Goal: Task Accomplishment & Management: Use online tool/utility

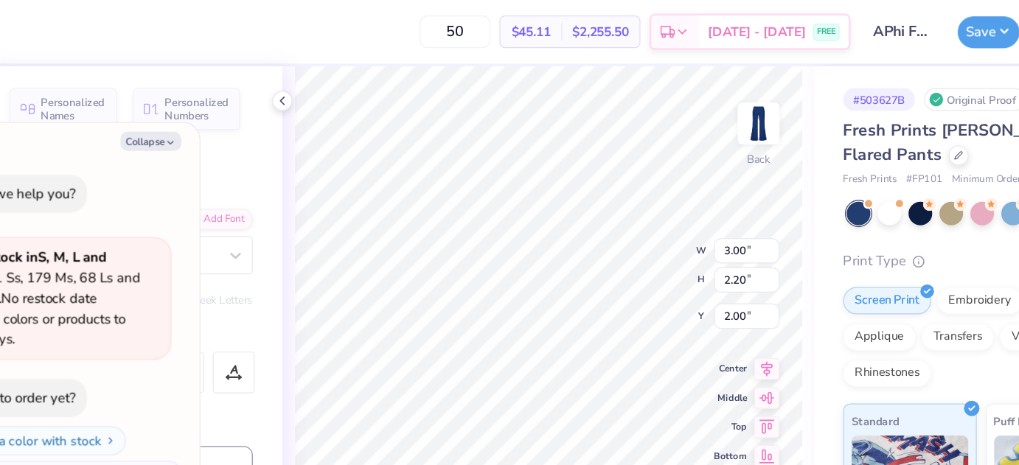
type textarea "x"
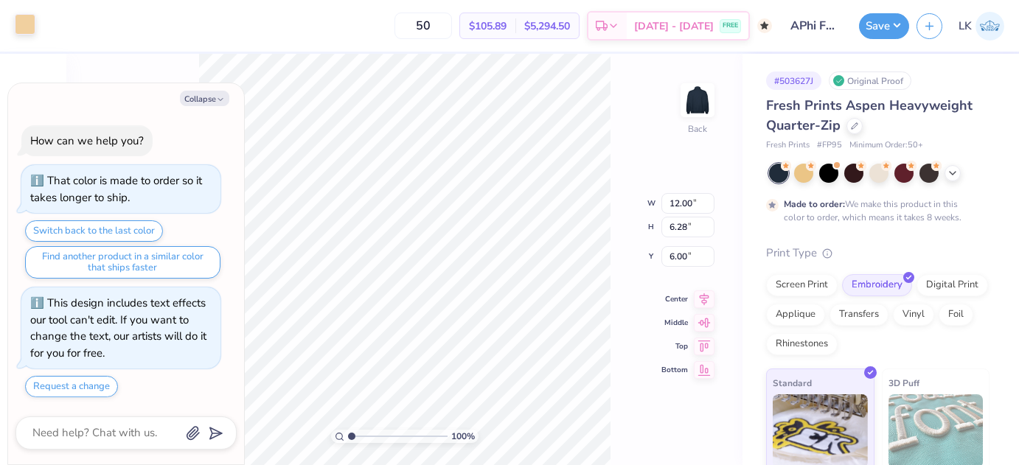
click at [28, 35] on div at bounding box center [25, 24] width 21 height 21
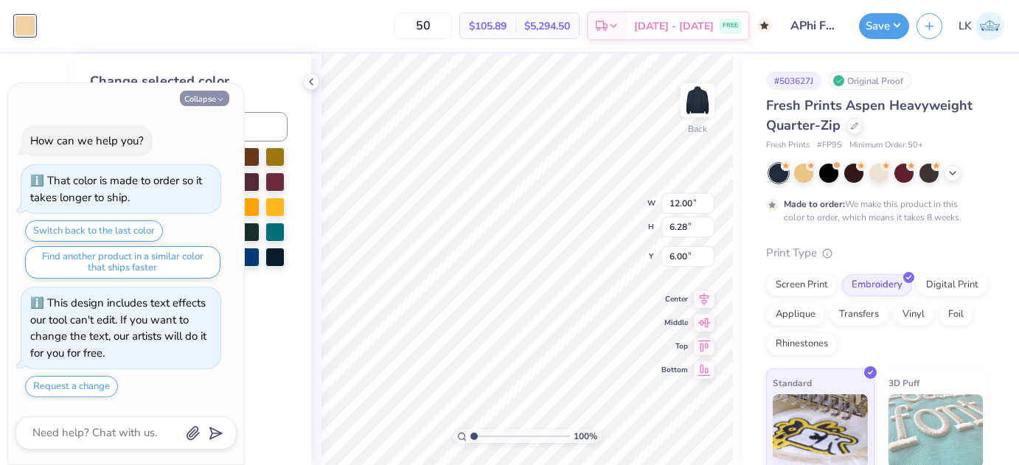
click at [215, 103] on button "Collapse" at bounding box center [204, 98] width 49 height 15
type textarea "x"
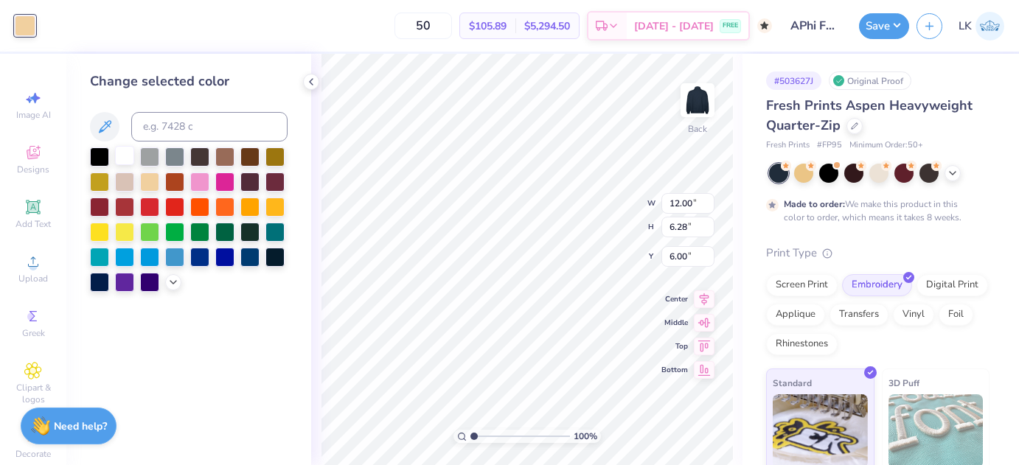
click at [126, 158] on div at bounding box center [124, 155] width 19 height 19
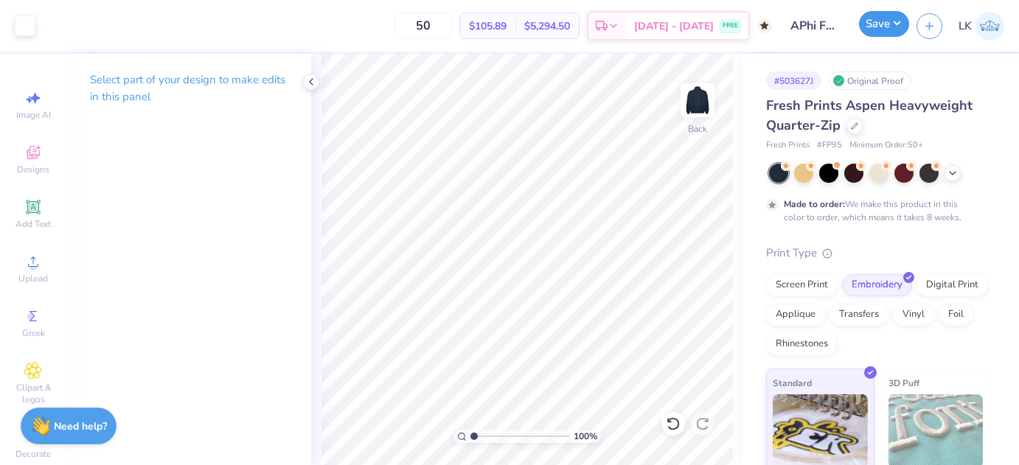
click at [870, 27] on button "Save" at bounding box center [884, 24] width 50 height 26
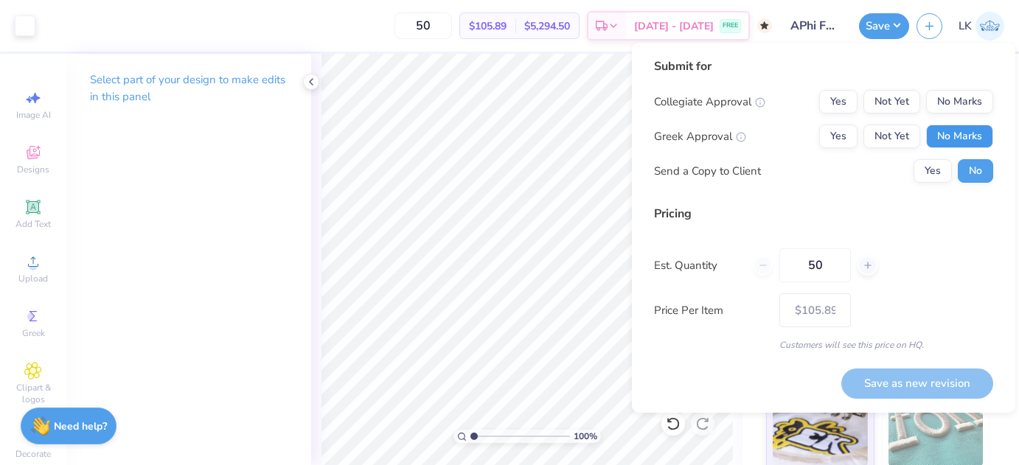
click at [966, 125] on button "No Marks" at bounding box center [959, 137] width 67 height 24
click at [959, 113] on button "No Marks" at bounding box center [959, 102] width 67 height 24
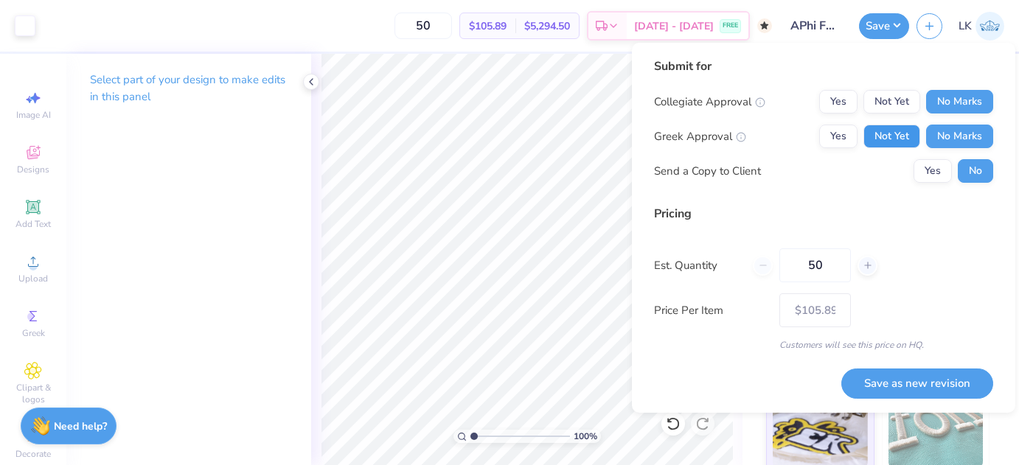
click at [899, 139] on button "Not Yet" at bounding box center [891, 137] width 57 height 24
click at [891, 369] on button "Save as new revision" at bounding box center [917, 384] width 152 height 30
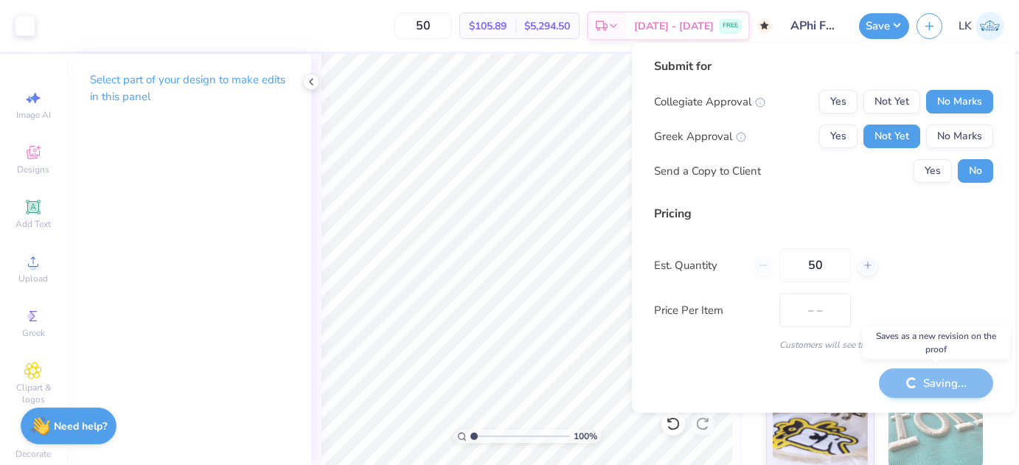
type input "$105.89"
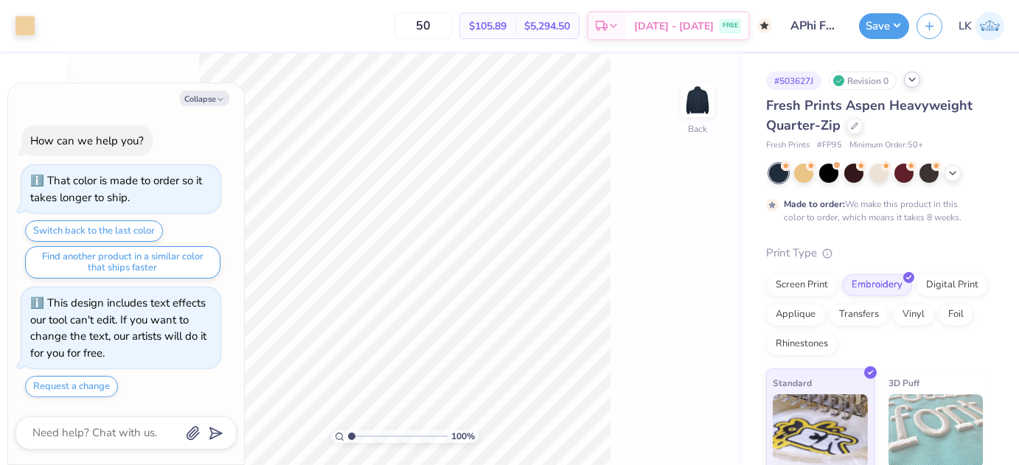
click at [907, 84] on icon at bounding box center [912, 80] width 12 height 12
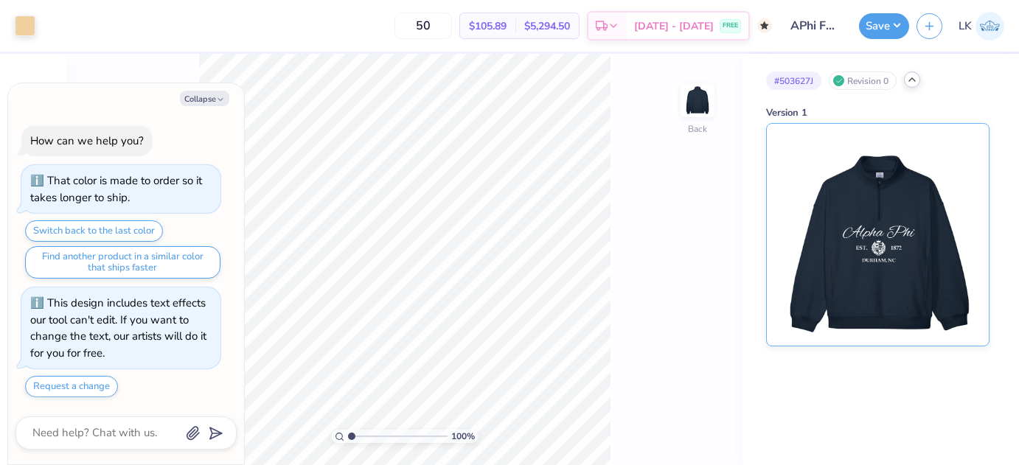
click at [870, 164] on img at bounding box center [877, 235] width 183 height 222
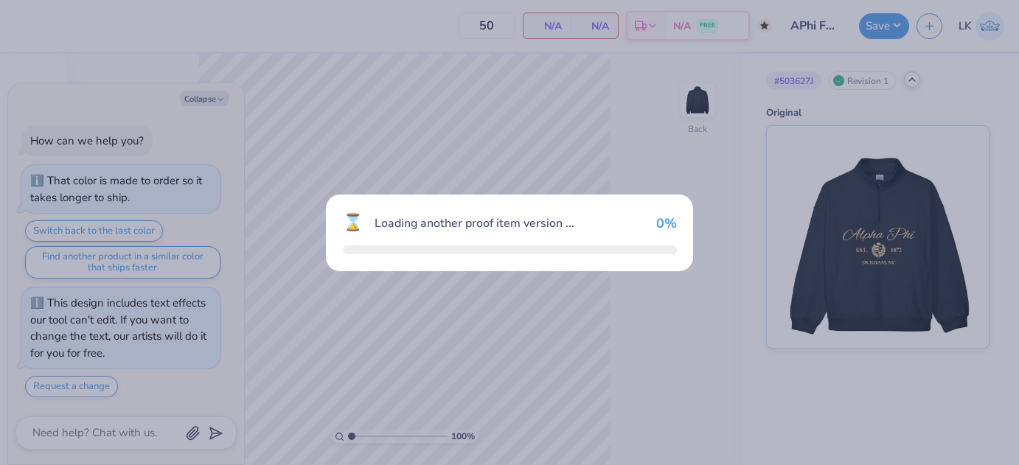
scroll to position [57, 0]
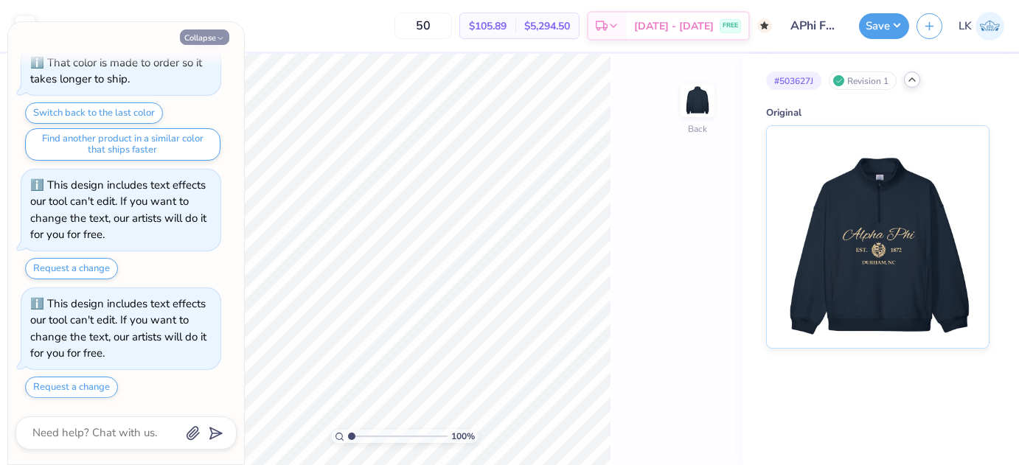
click at [219, 36] on icon "button" at bounding box center [220, 38] width 9 height 9
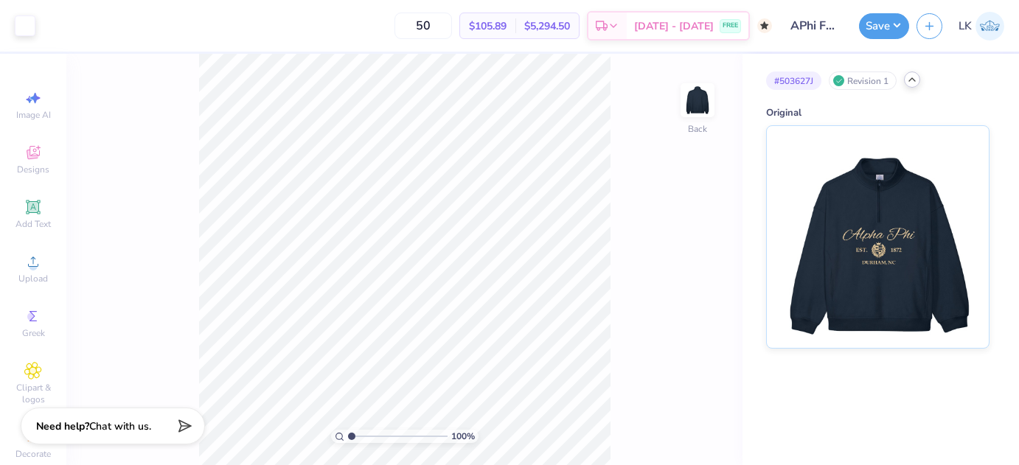
click at [904, 73] on div "# 503627J Revision 1" at bounding box center [877, 80] width 223 height 18
click at [913, 81] on icon at bounding box center [912, 80] width 12 height 12
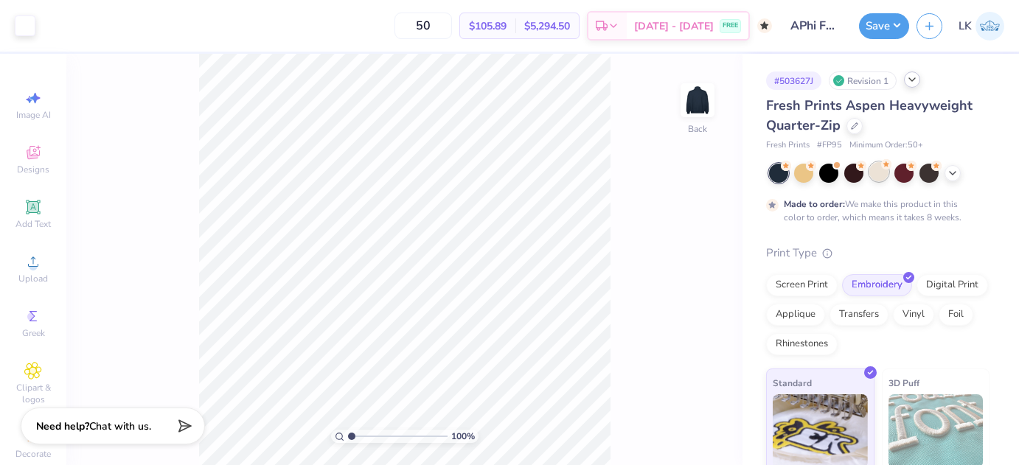
click at [881, 174] on div at bounding box center [878, 171] width 19 height 19
click at [957, 173] on icon at bounding box center [952, 172] width 12 height 12
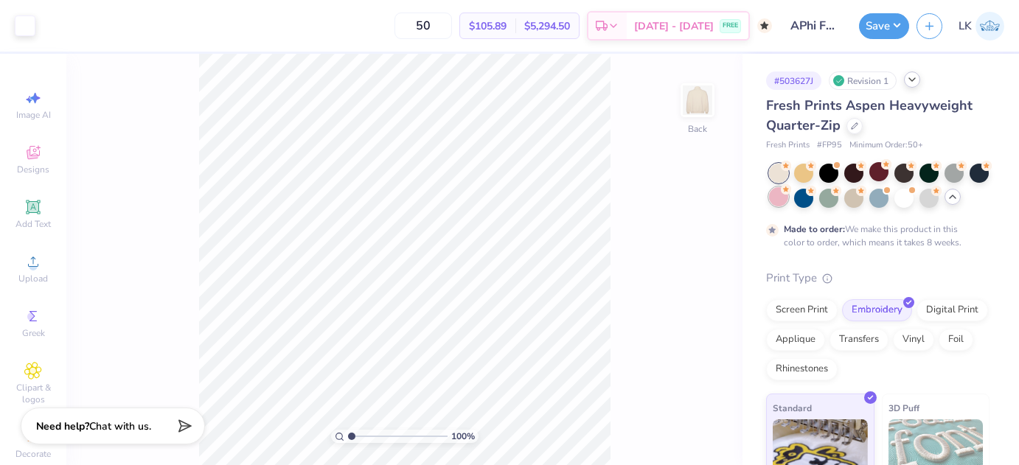
click at [784, 201] on div at bounding box center [778, 196] width 19 height 19
click at [914, 204] on div at bounding box center [879, 186] width 220 height 44
click at [907, 203] on div at bounding box center [903, 196] width 19 height 19
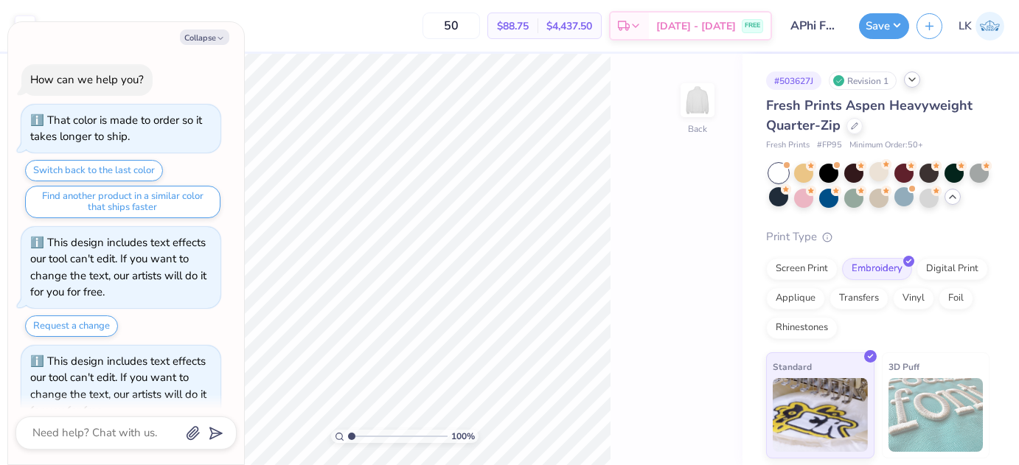
scroll to position [597, 0]
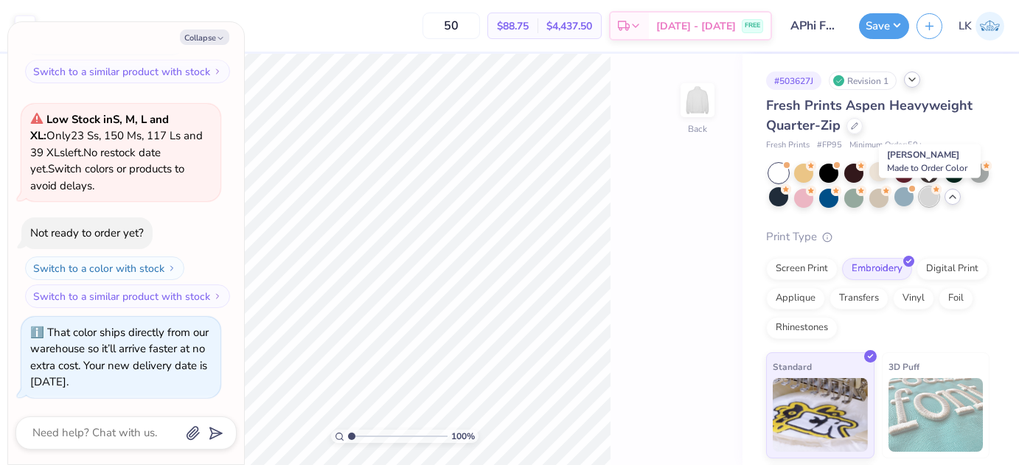
click at [934, 198] on div at bounding box center [928, 196] width 19 height 19
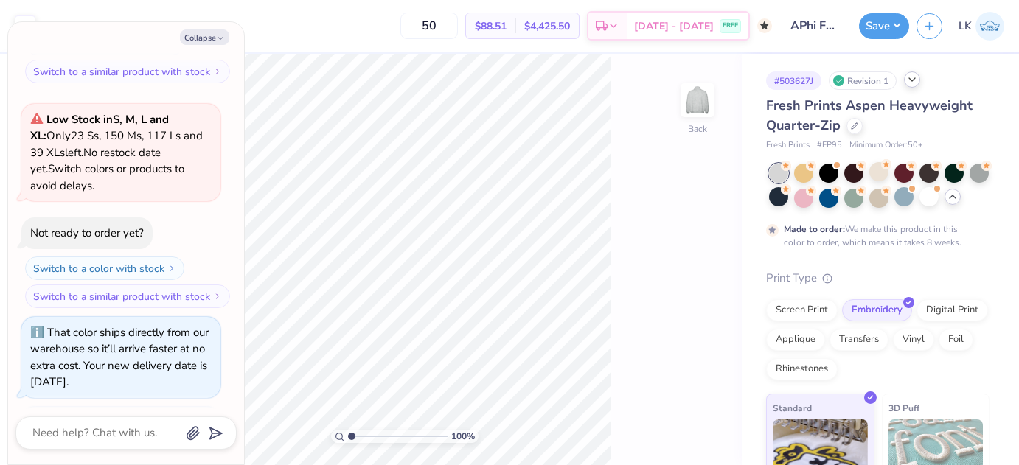
scroll to position [736, 0]
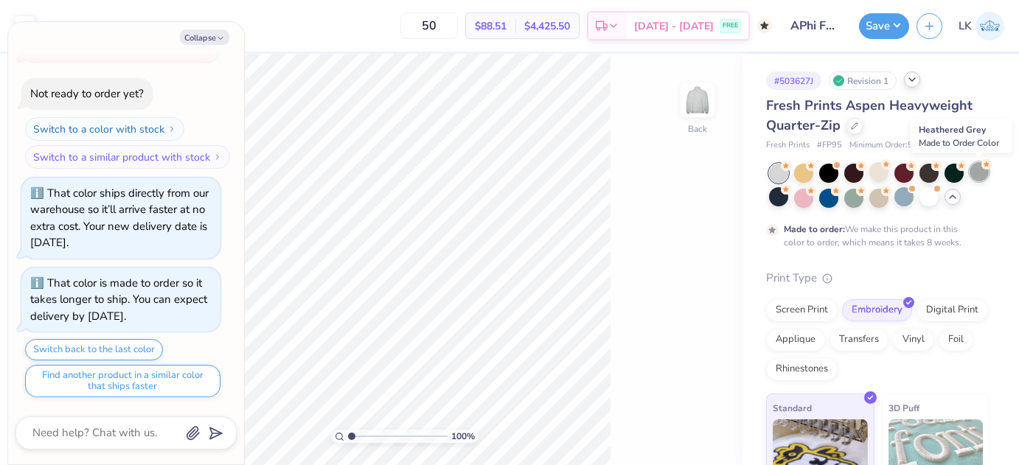
click at [980, 175] on div at bounding box center [978, 171] width 19 height 19
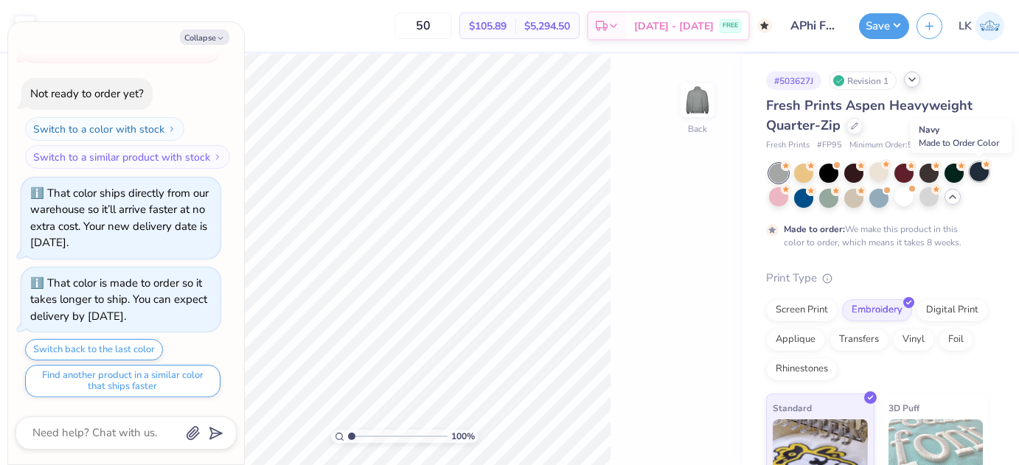
click at [980, 175] on div at bounding box center [978, 171] width 19 height 19
click at [876, 198] on div at bounding box center [878, 196] width 19 height 19
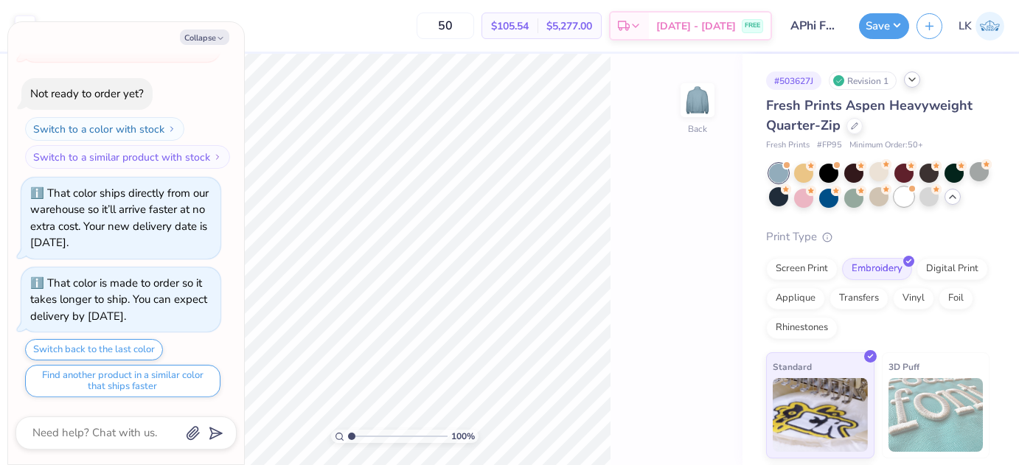
scroll to position [1051, 0]
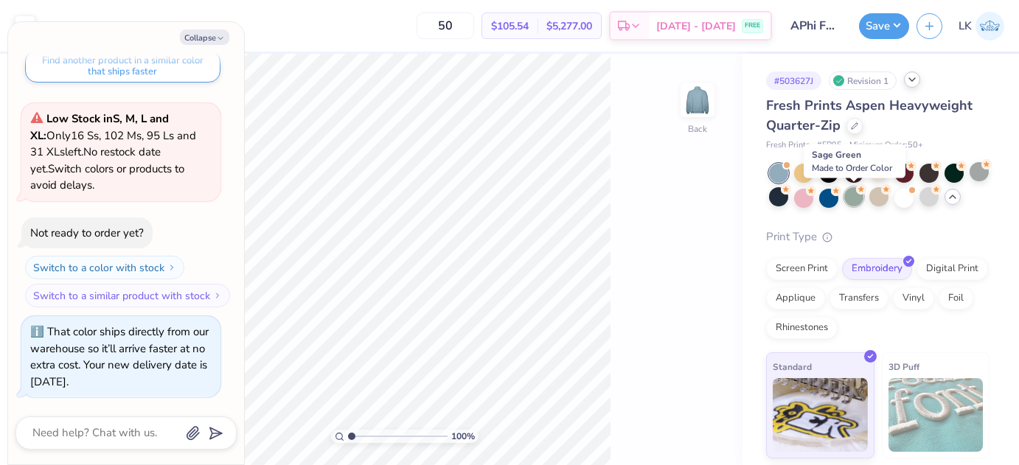
click at [851, 193] on div at bounding box center [853, 196] width 19 height 19
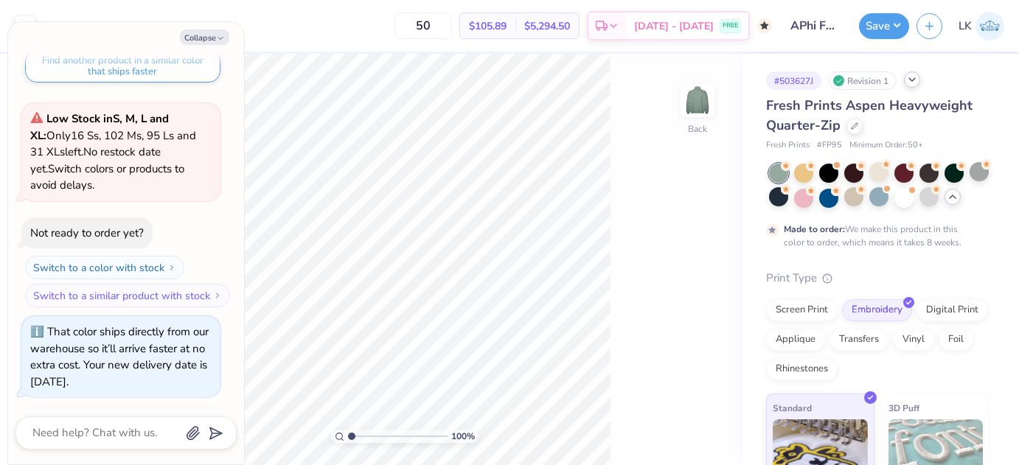
scroll to position [1190, 0]
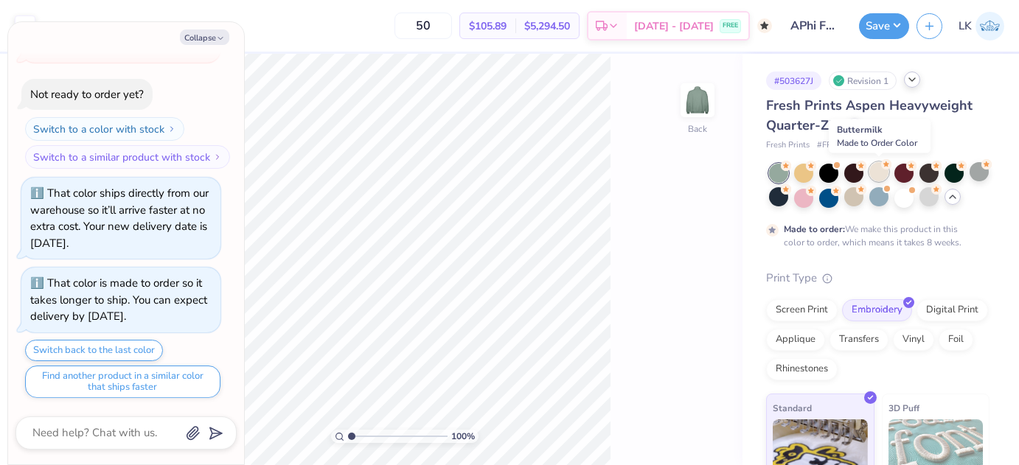
click at [874, 175] on div at bounding box center [878, 171] width 19 height 19
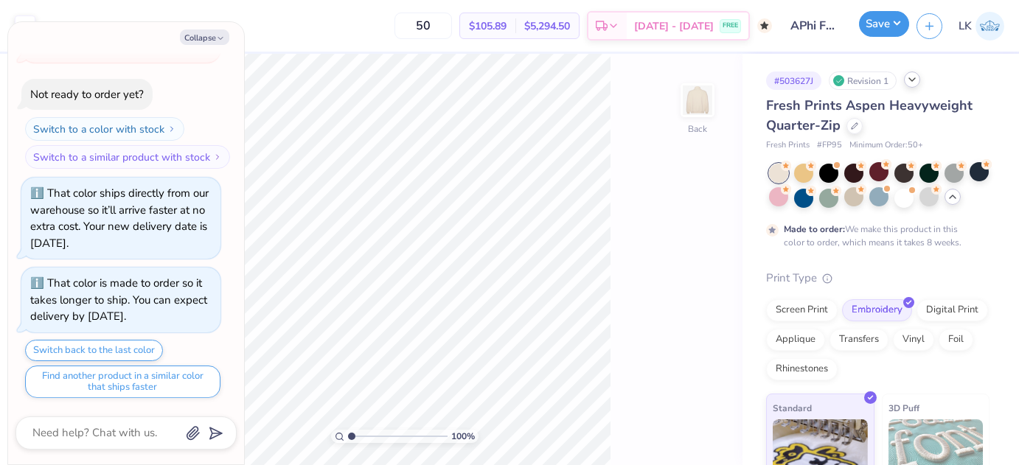
click at [878, 18] on button "Save" at bounding box center [884, 24] width 50 height 26
type textarea "x"
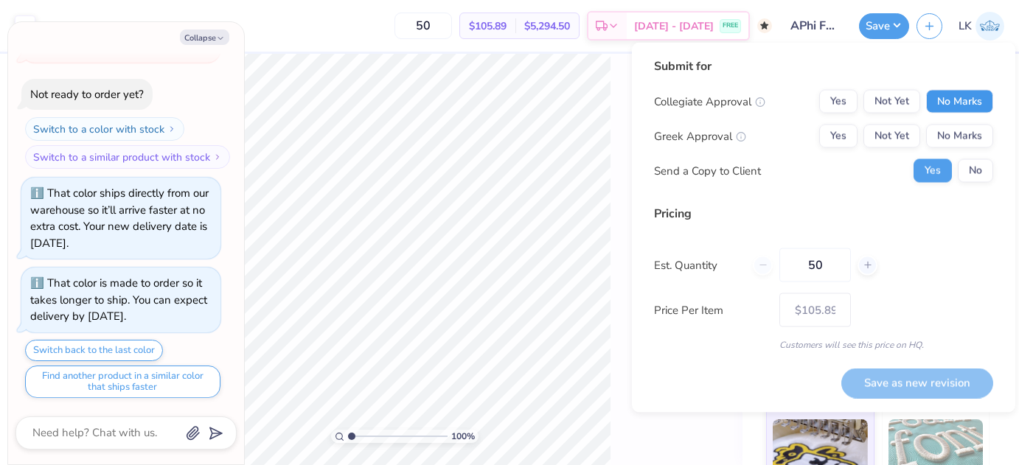
click at [969, 107] on button "No Marks" at bounding box center [959, 102] width 67 height 24
click at [914, 110] on button "Not Yet" at bounding box center [891, 102] width 57 height 24
click at [910, 128] on button "Not Yet" at bounding box center [891, 137] width 57 height 24
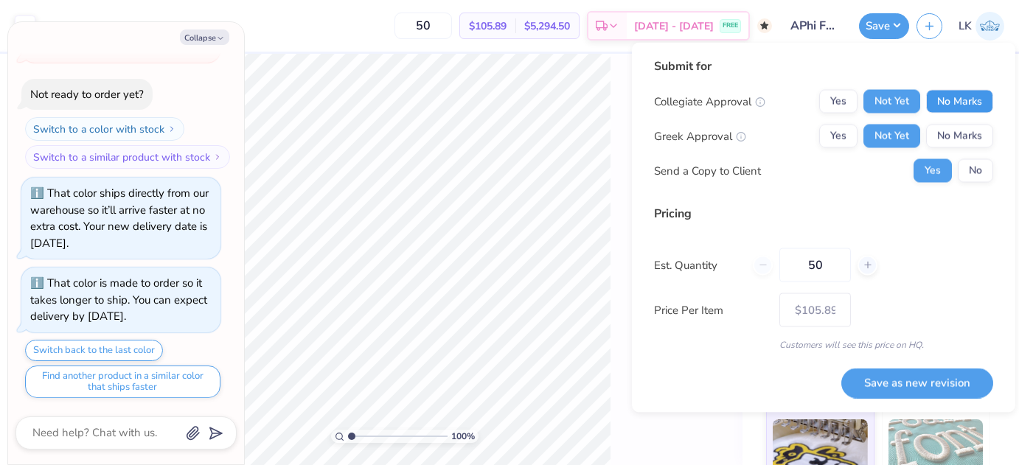
click at [950, 111] on button "No Marks" at bounding box center [959, 102] width 67 height 24
click at [907, 386] on button "Save as new revision" at bounding box center [917, 383] width 152 height 30
type input "$105.89"
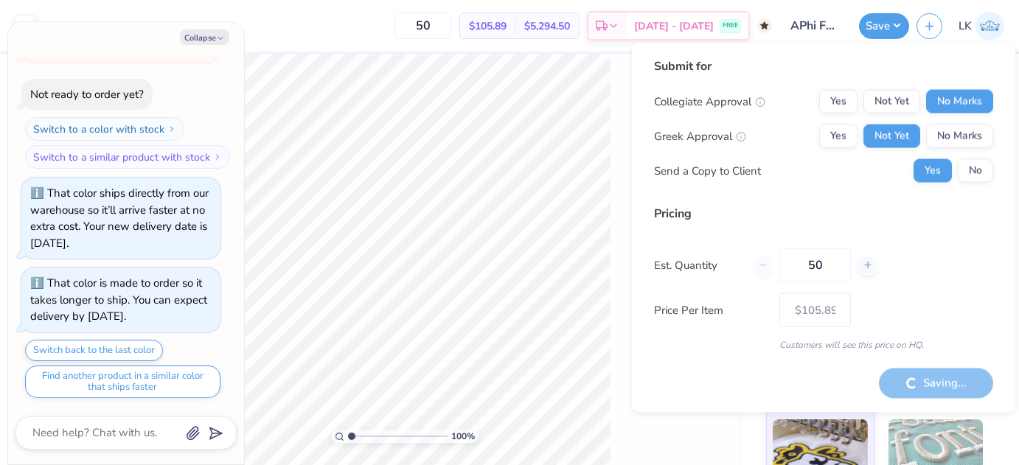
type textarea "x"
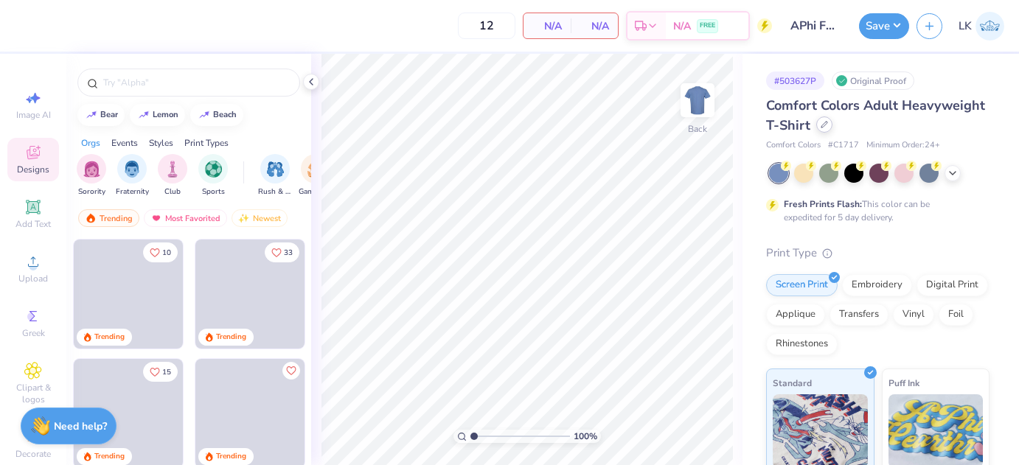
click at [817, 126] on div at bounding box center [824, 124] width 16 height 16
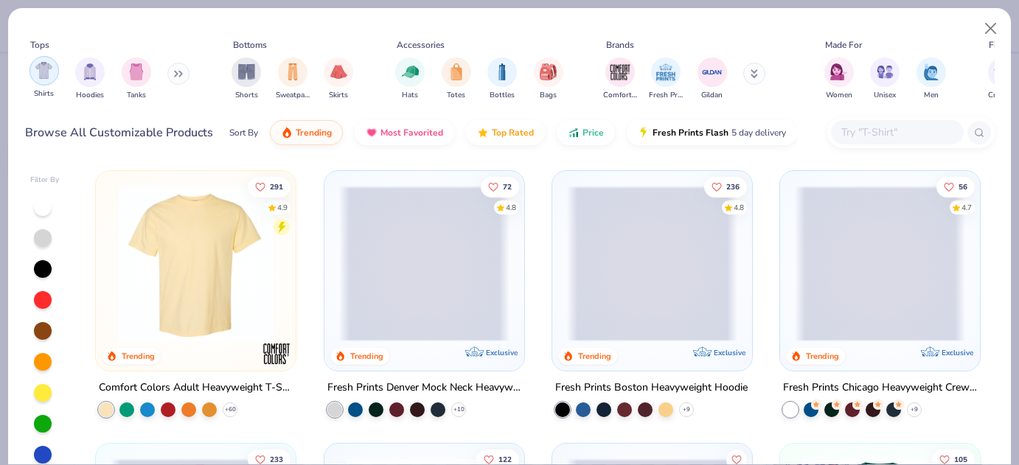
click at [39, 71] on img "filter for Shirts" at bounding box center [43, 70] width 17 height 17
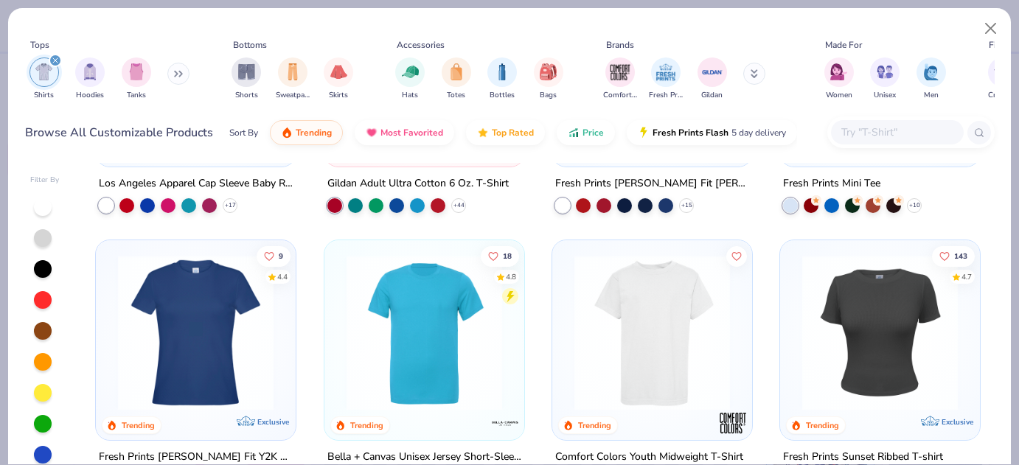
scroll to position [478, 0]
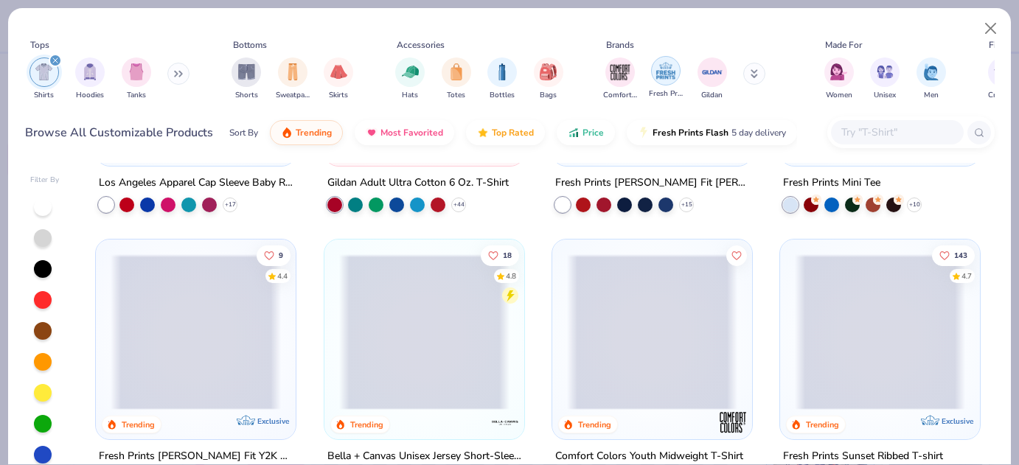
click at [665, 73] on img "filter for Fresh Prints" at bounding box center [666, 71] width 22 height 22
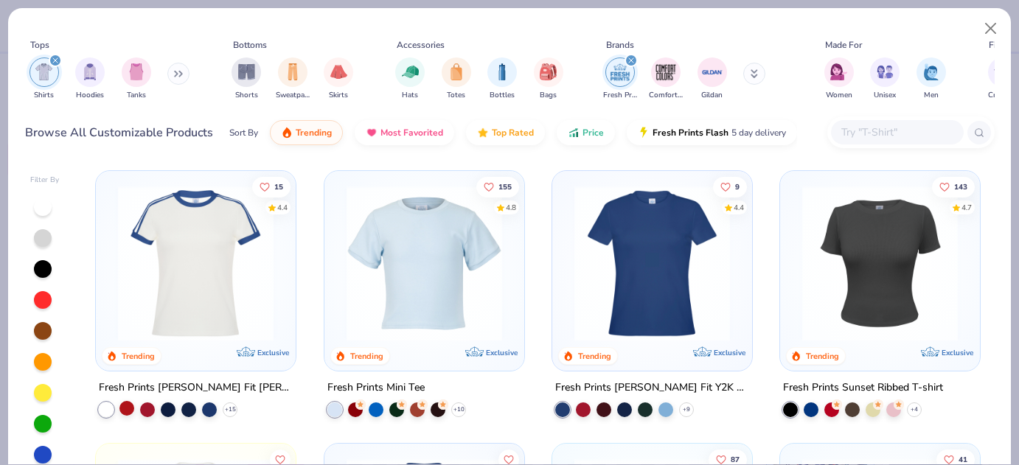
click at [128, 415] on div at bounding box center [126, 408] width 15 height 15
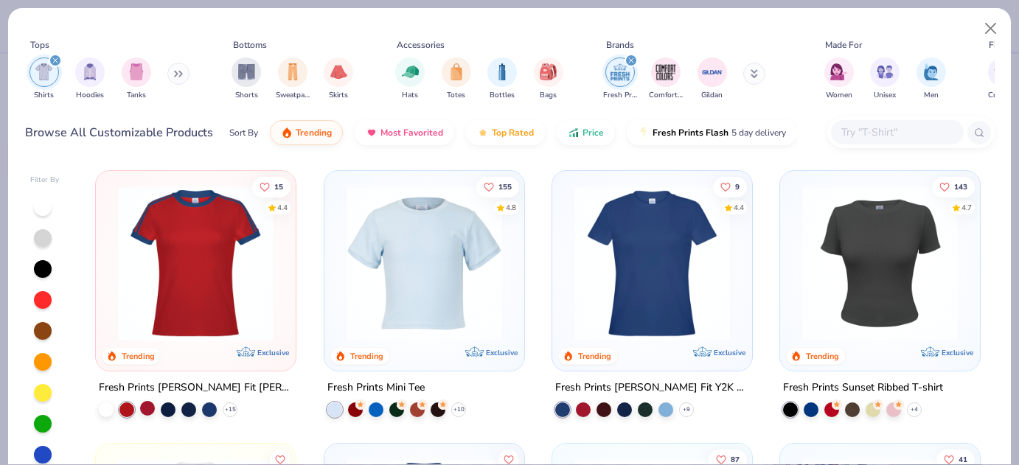
click at [149, 405] on div at bounding box center [147, 408] width 15 height 15
click at [161, 404] on div at bounding box center [168, 408] width 15 height 15
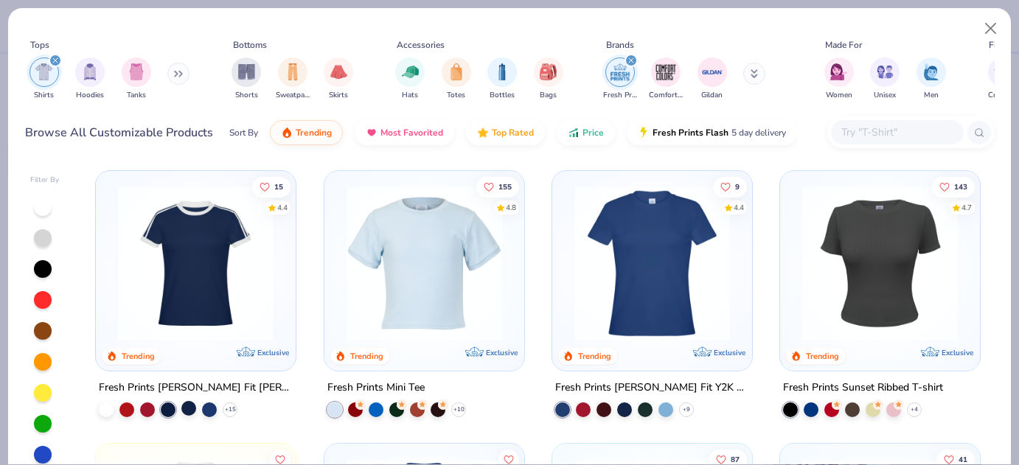
click at [186, 405] on div at bounding box center [188, 408] width 15 height 15
click at [236, 402] on div "+ 15" at bounding box center [168, 409] width 139 height 15
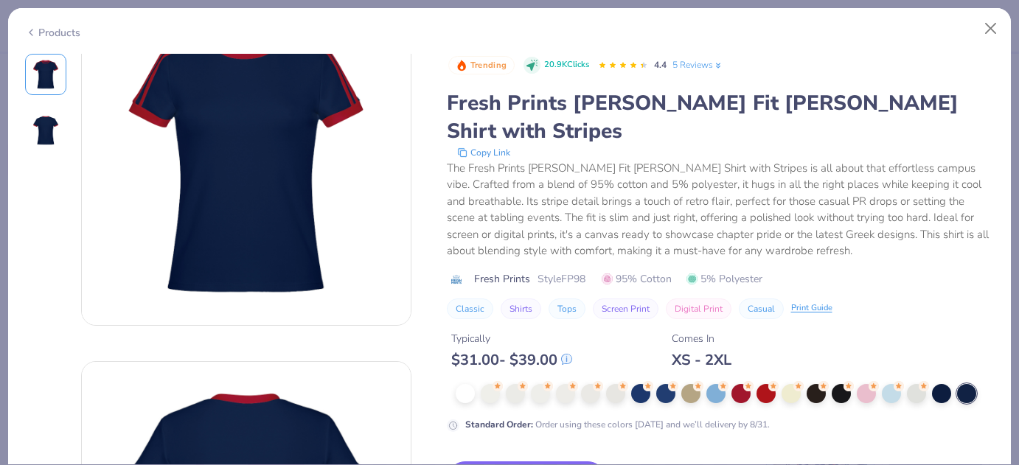
scroll to position [86, 0]
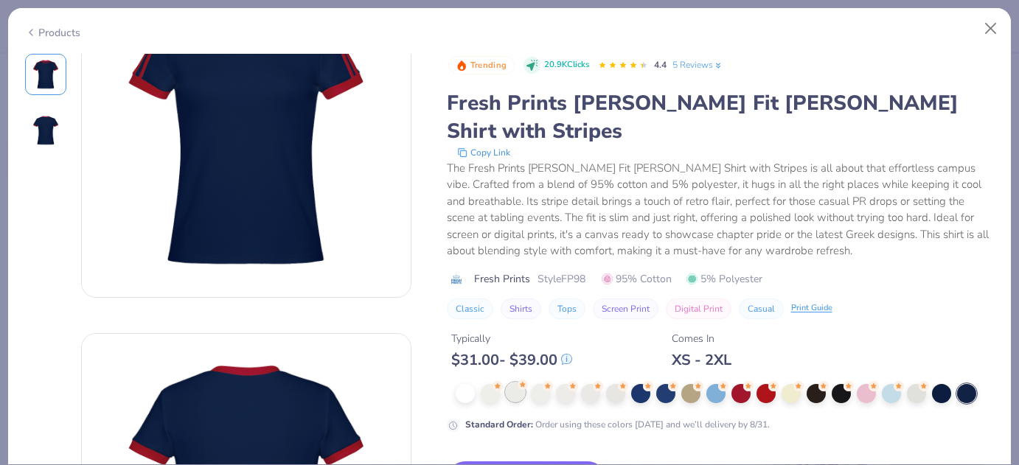
click at [523, 383] on div at bounding box center [515, 392] width 19 height 19
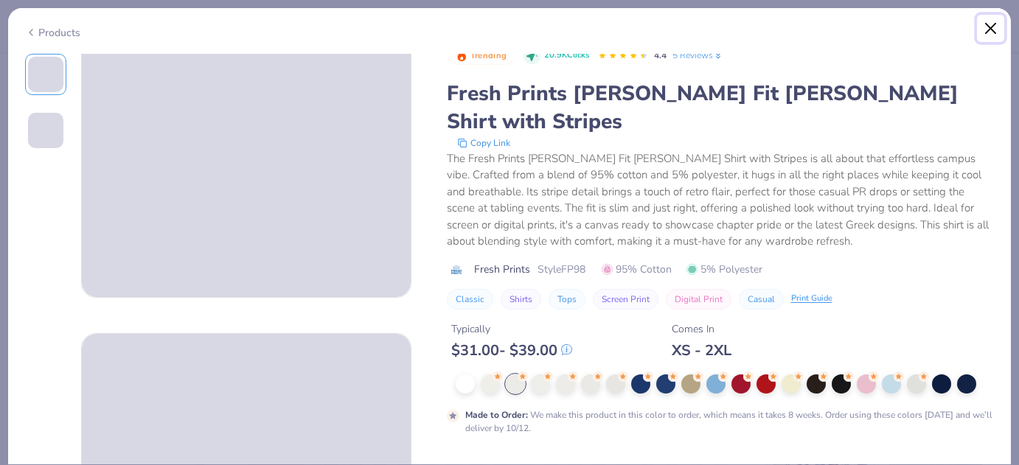
click at [983, 36] on button "Close" at bounding box center [991, 29] width 28 height 28
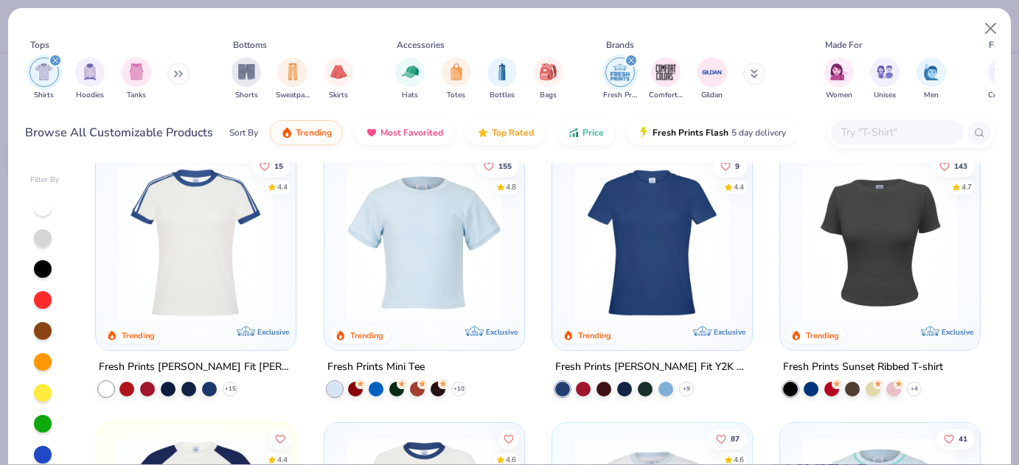
scroll to position [33, 0]
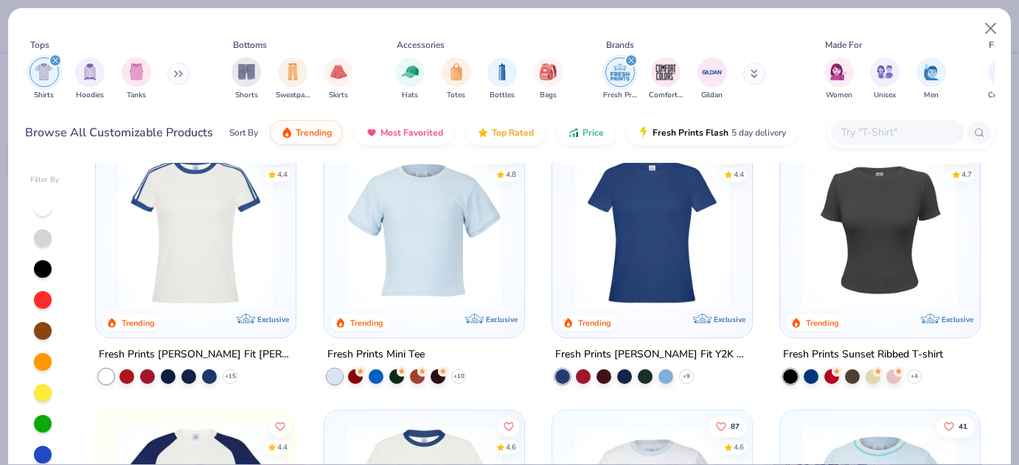
click at [695, 215] on img at bounding box center [652, 231] width 170 height 156
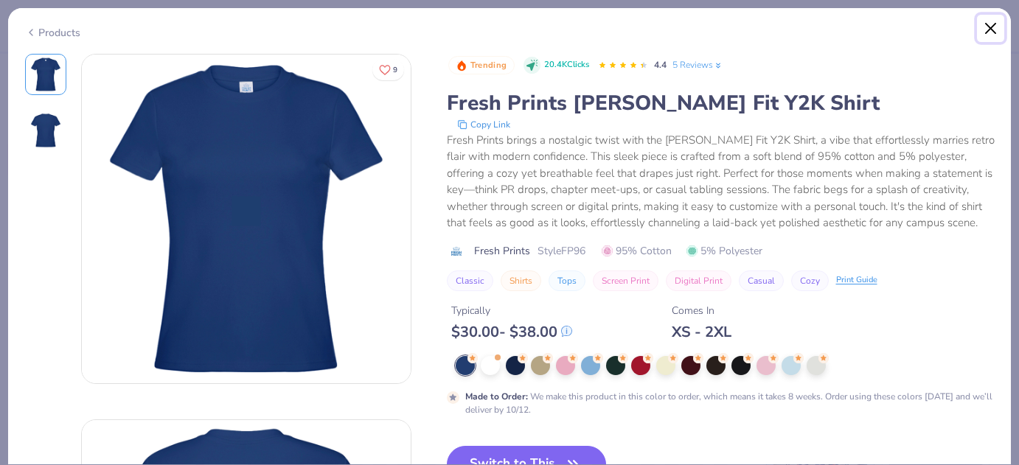
click at [989, 28] on button "Close" at bounding box center [991, 29] width 28 height 28
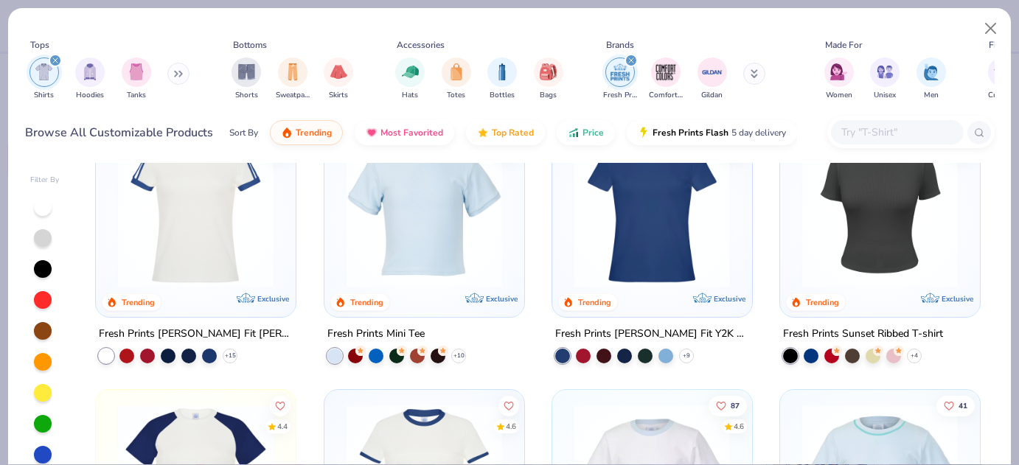
scroll to position [55, 0]
click at [663, 232] on img at bounding box center [652, 209] width 170 height 156
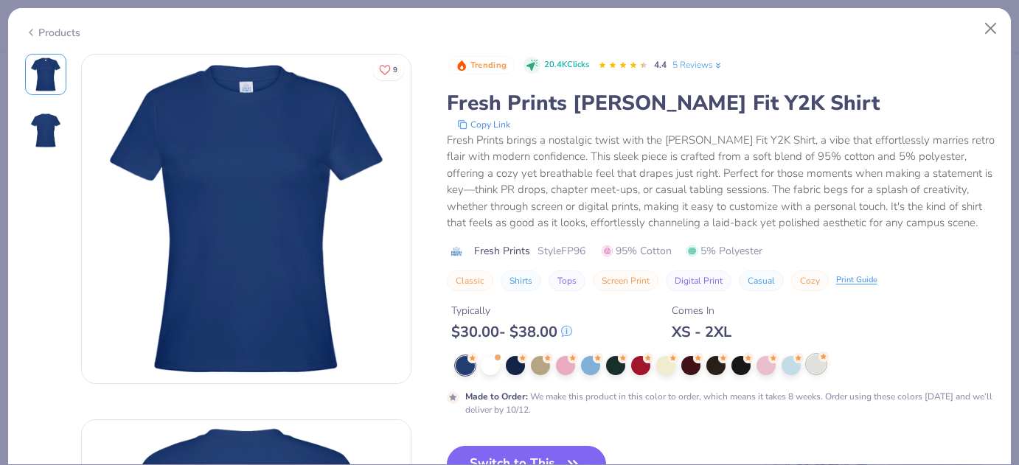
click at [810, 368] on div at bounding box center [815, 364] width 19 height 19
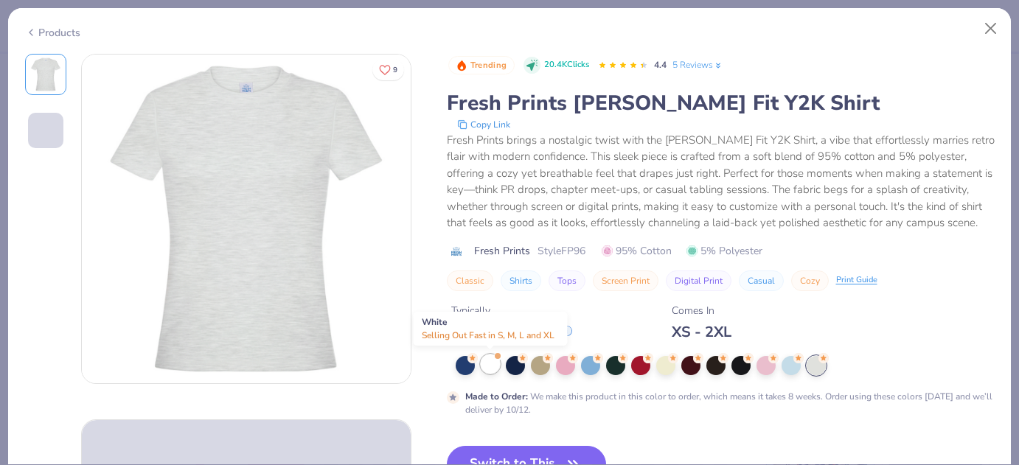
click at [494, 366] on div at bounding box center [490, 364] width 19 height 19
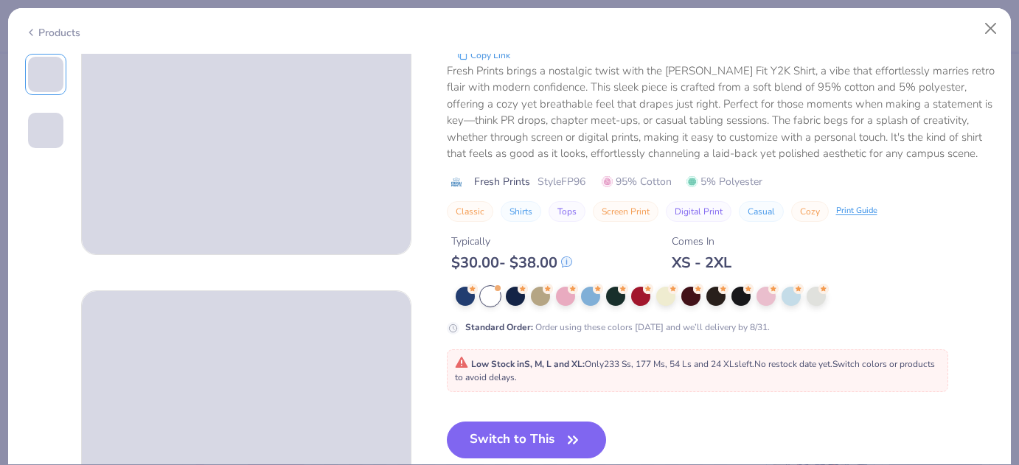
scroll to position [164, 0]
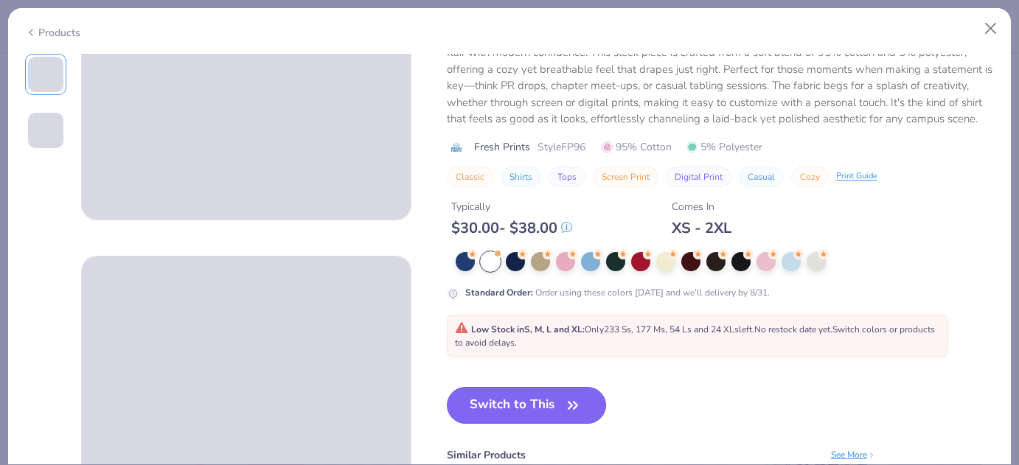
click at [523, 394] on button "Switch to This" at bounding box center [527, 405] width 160 height 37
type input "50"
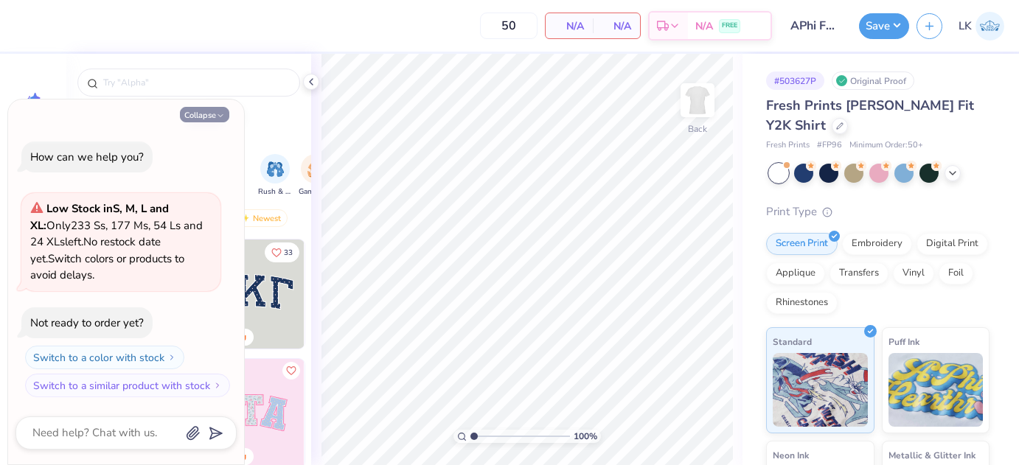
click at [208, 113] on button "Collapse" at bounding box center [204, 114] width 49 height 15
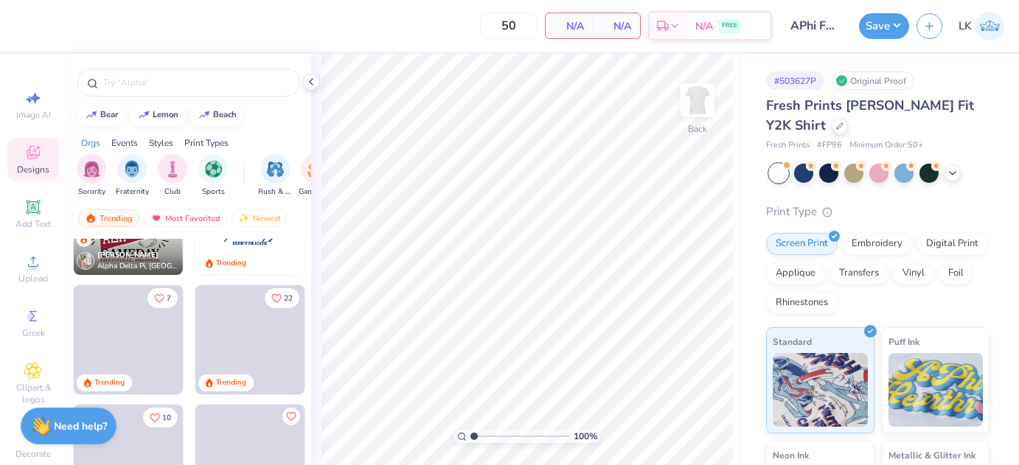
scroll to position [1148, 0]
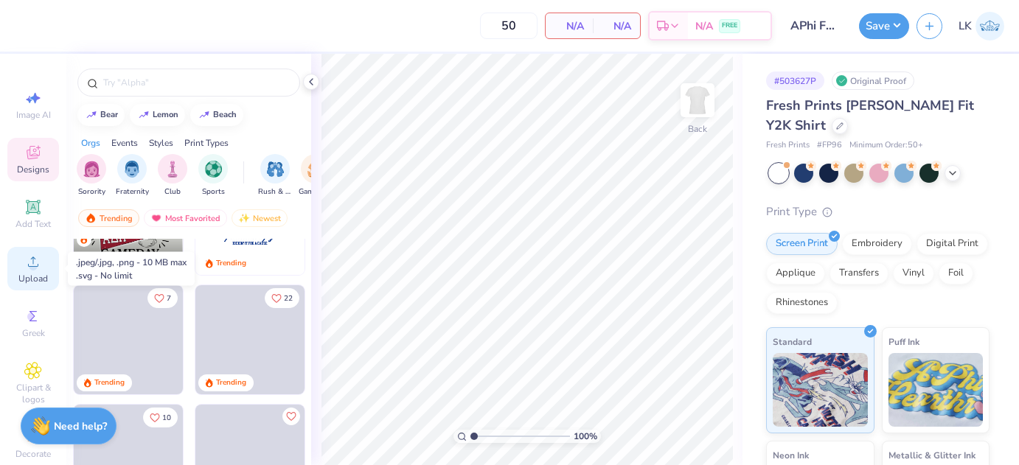
click at [37, 266] on icon at bounding box center [33, 262] width 10 height 10
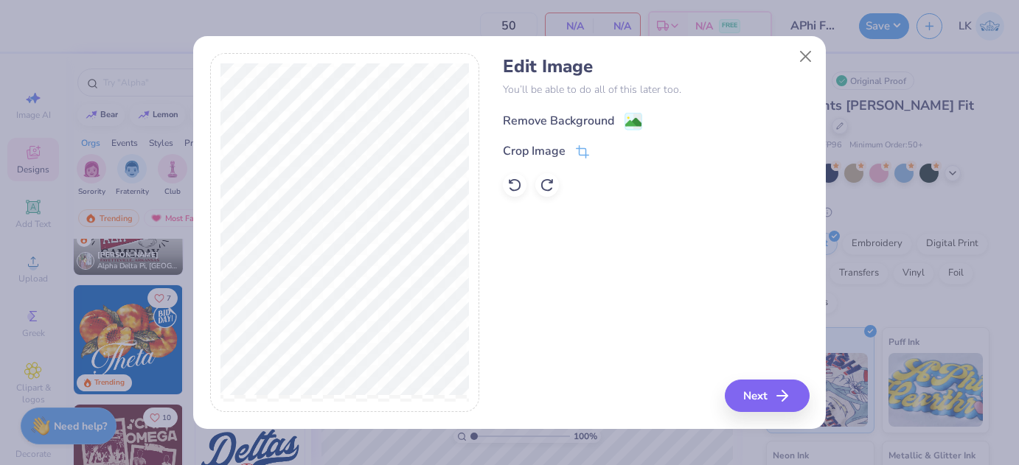
click at [627, 114] on g at bounding box center [634, 122] width 18 height 18
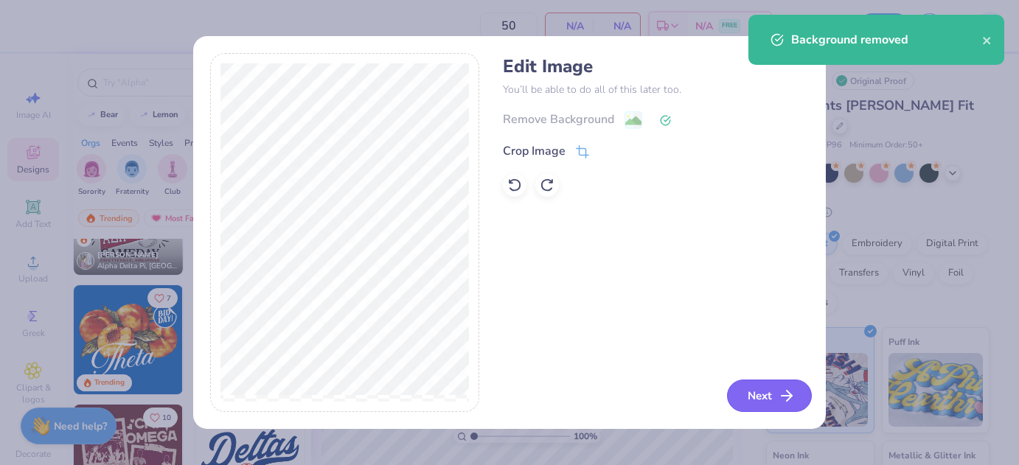
click at [750, 395] on button "Next" at bounding box center [769, 396] width 85 height 32
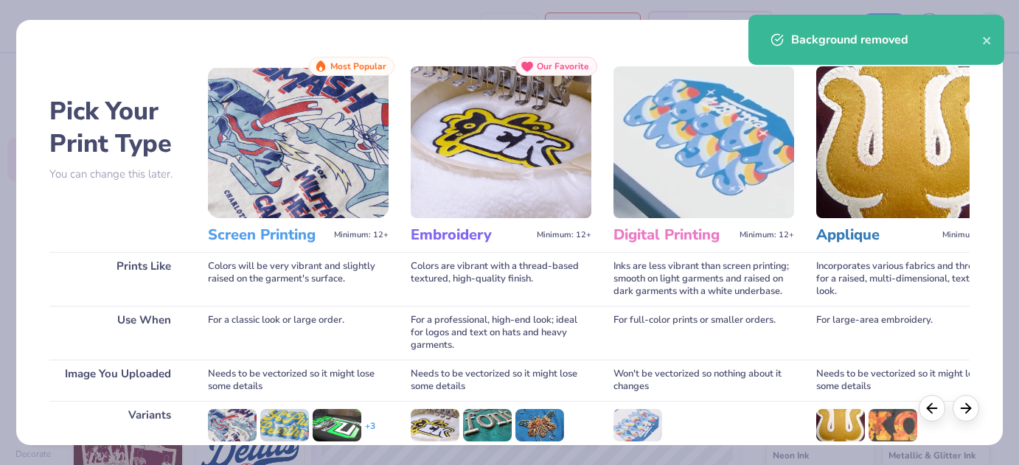
scroll to position [196, 0]
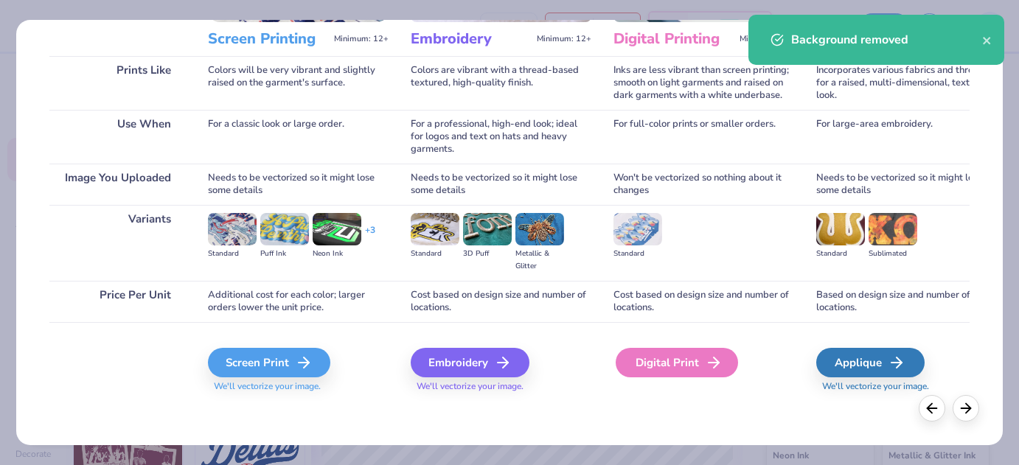
click at [649, 366] on div "Digital Print" at bounding box center [676, 362] width 122 height 29
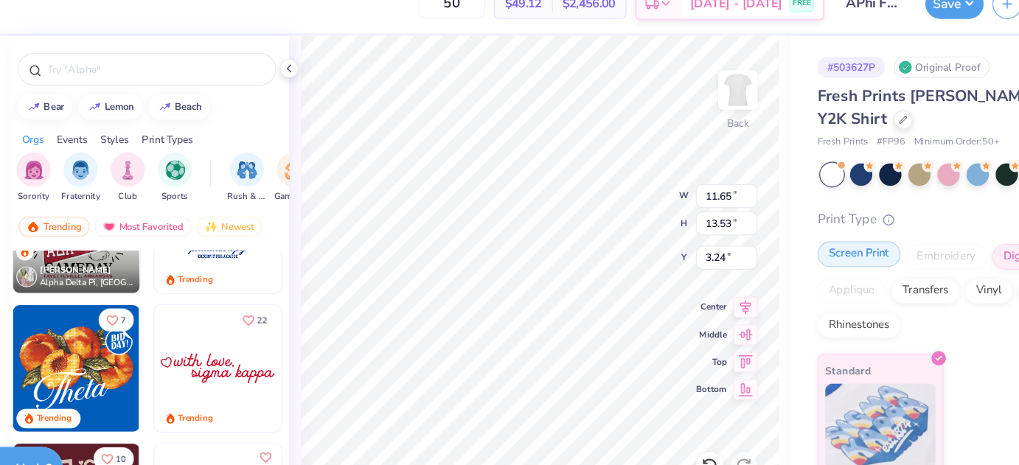
click at [803, 251] on div "Screen Print" at bounding box center [801, 242] width 71 height 22
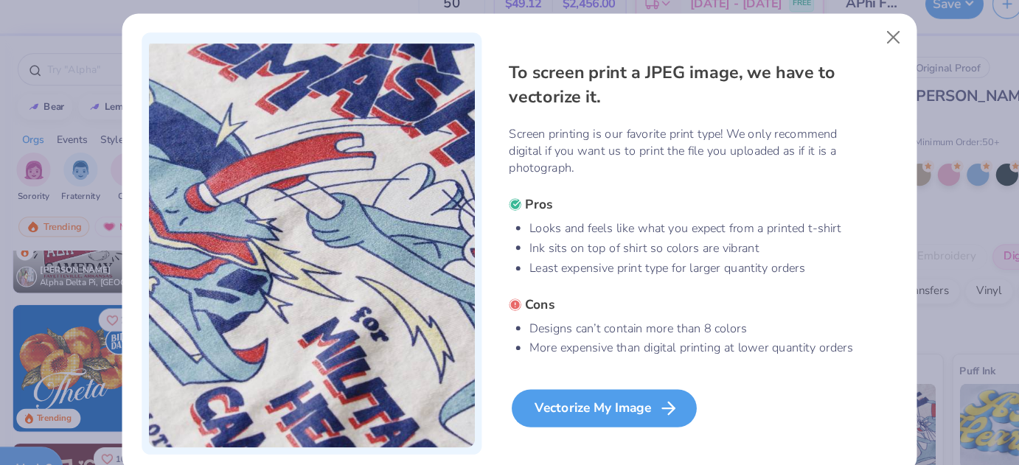
click at [554, 369] on div "Vectorize My Image" at bounding box center [582, 374] width 159 height 32
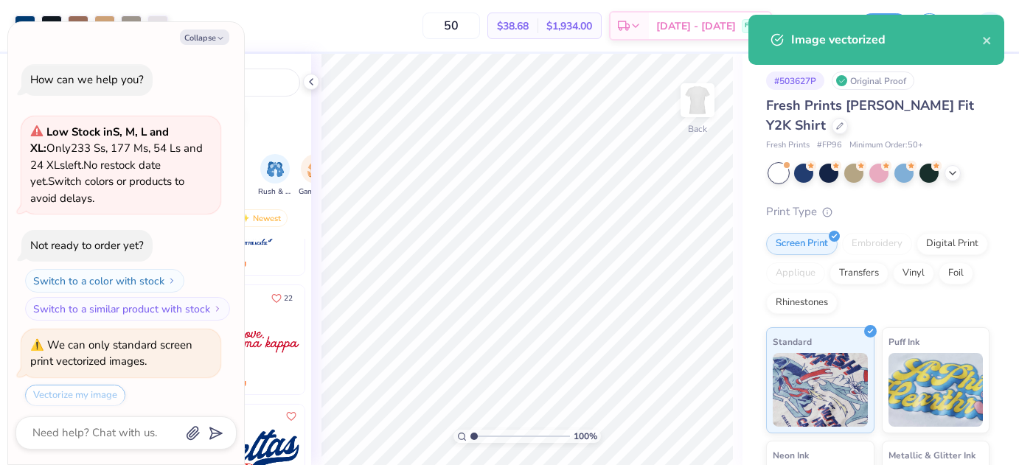
scroll to position [45, 0]
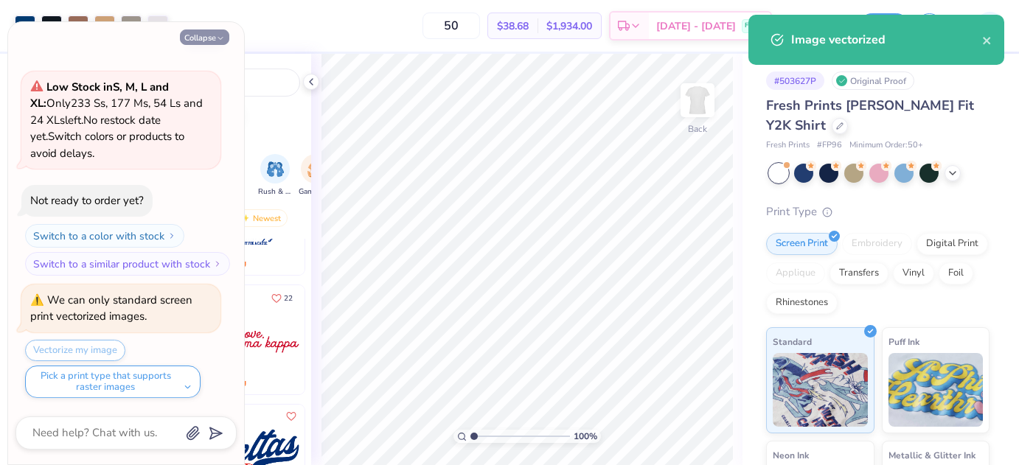
click at [216, 37] on icon "button" at bounding box center [220, 38] width 9 height 9
type textarea "x"
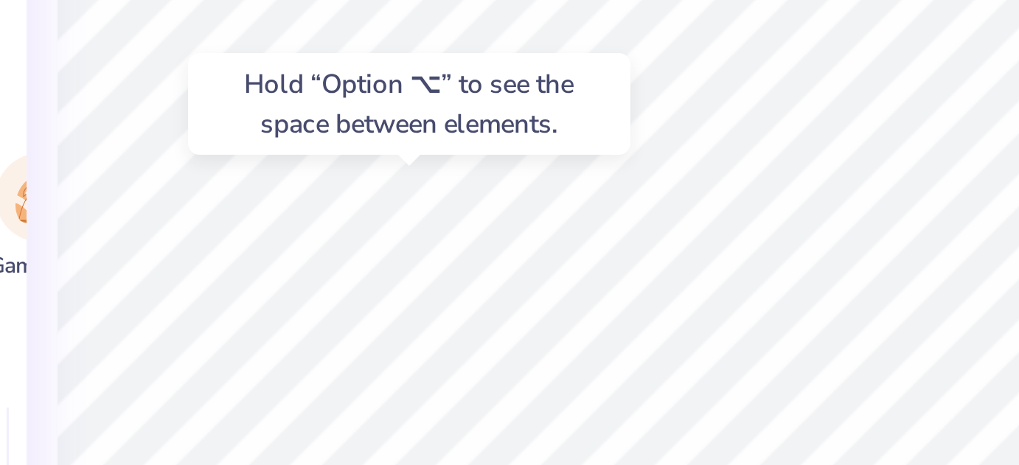
type input "3.38"
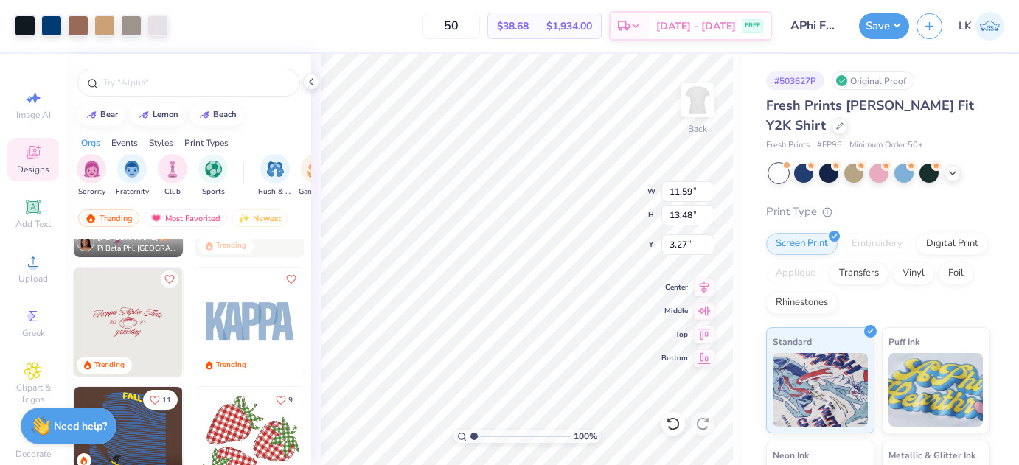
scroll to position [1992, 0]
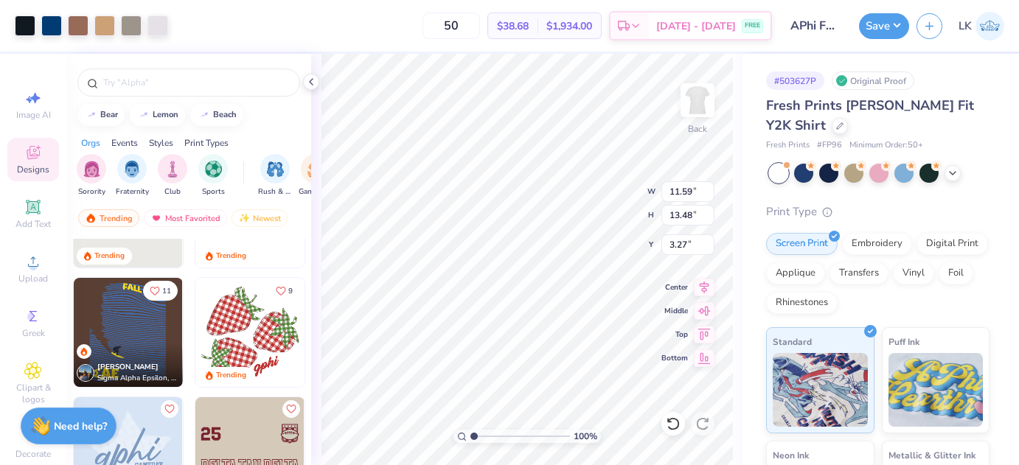
type input "2.81"
type input "3.27"
type input "3.00"
click at [873, 23] on button "Save" at bounding box center [884, 24] width 50 height 26
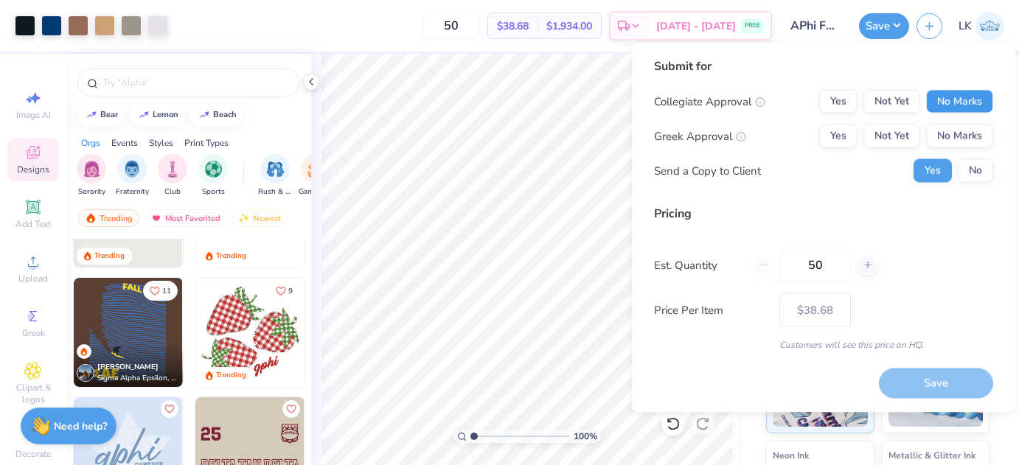
click at [943, 92] on button "No Marks" at bounding box center [959, 102] width 67 height 24
click at [893, 133] on button "Not Yet" at bounding box center [891, 137] width 57 height 24
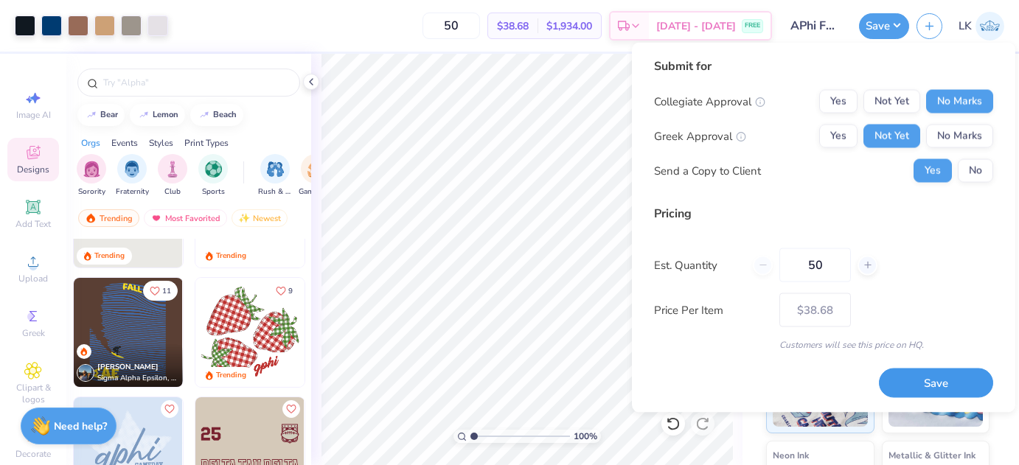
click at [915, 391] on button "Save" at bounding box center [936, 383] width 114 height 30
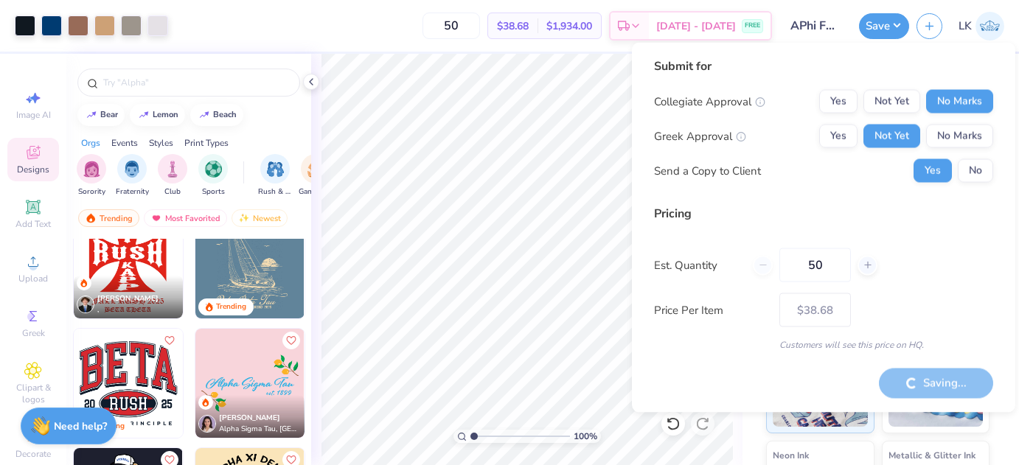
type input "– –"
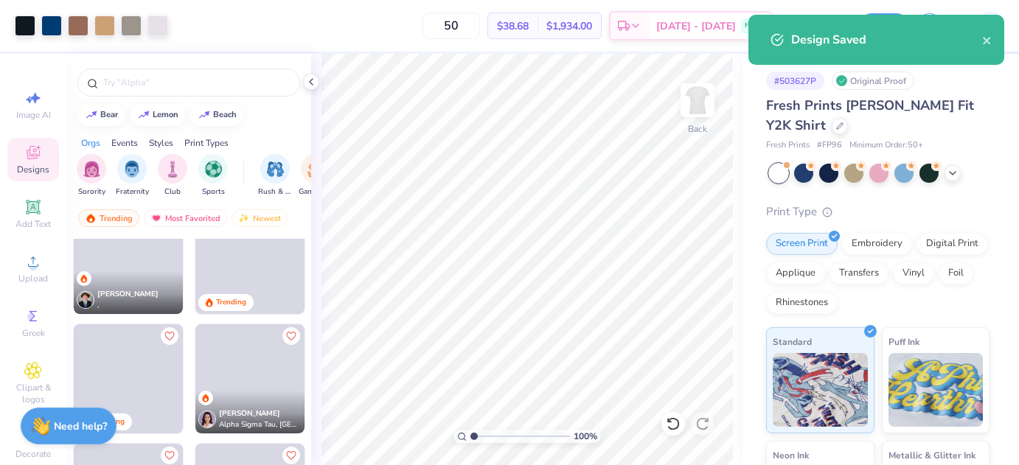
scroll to position [2890, 0]
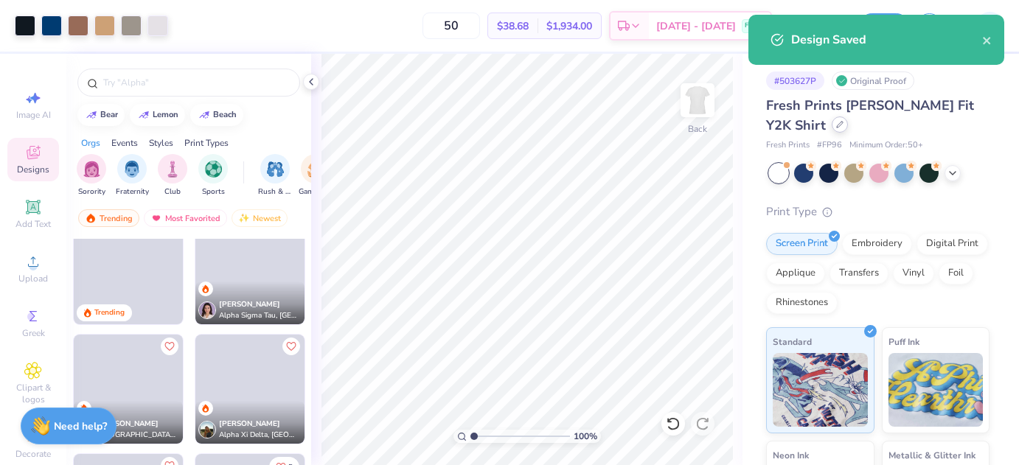
click at [836, 125] on icon at bounding box center [839, 124] width 7 height 7
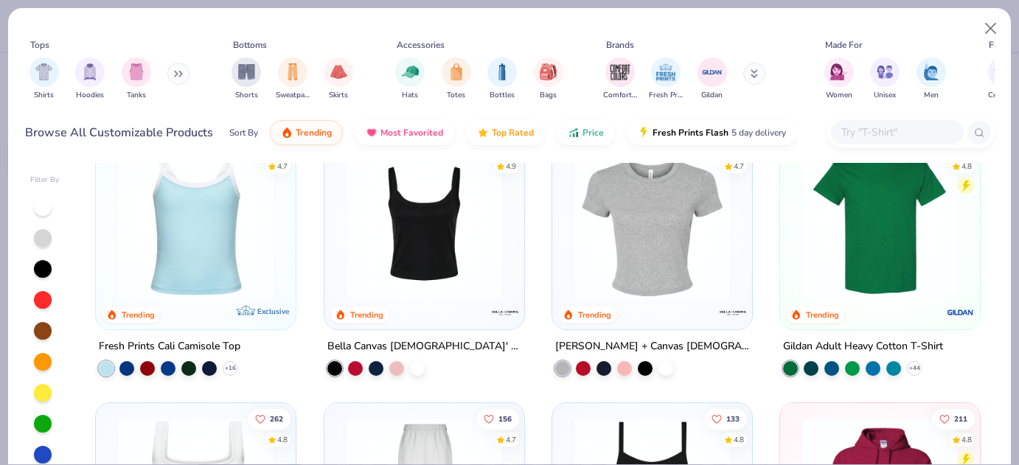
scroll to position [329, 0]
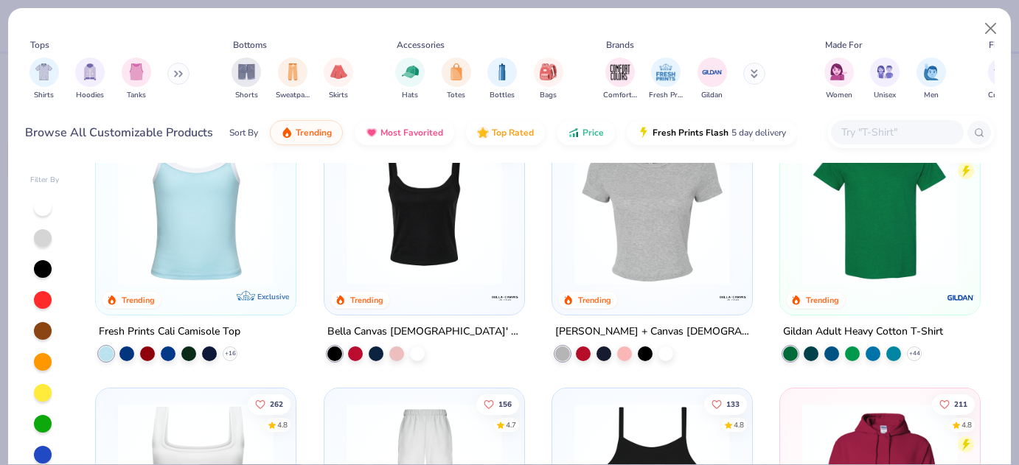
click at [477, 254] on img at bounding box center [424, 208] width 170 height 156
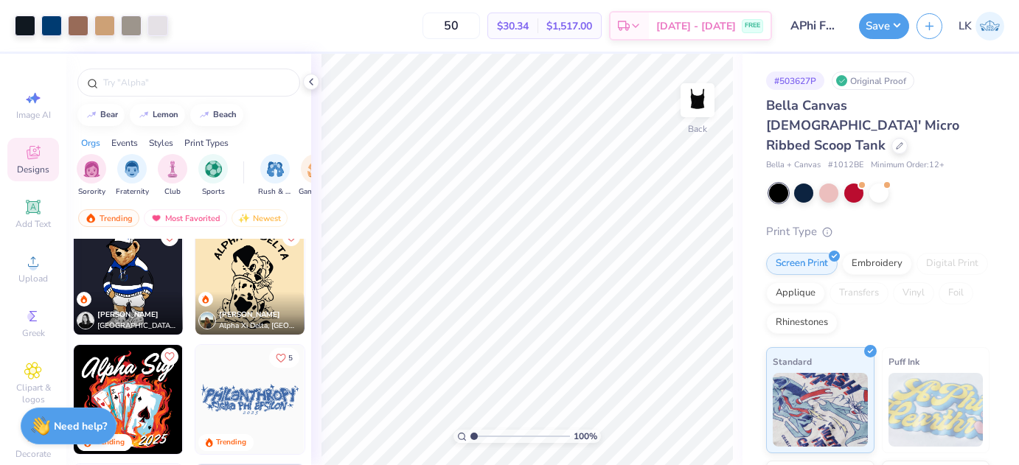
click at [888, 184] on div at bounding box center [879, 193] width 220 height 19
click at [884, 182] on div at bounding box center [878, 191] width 19 height 19
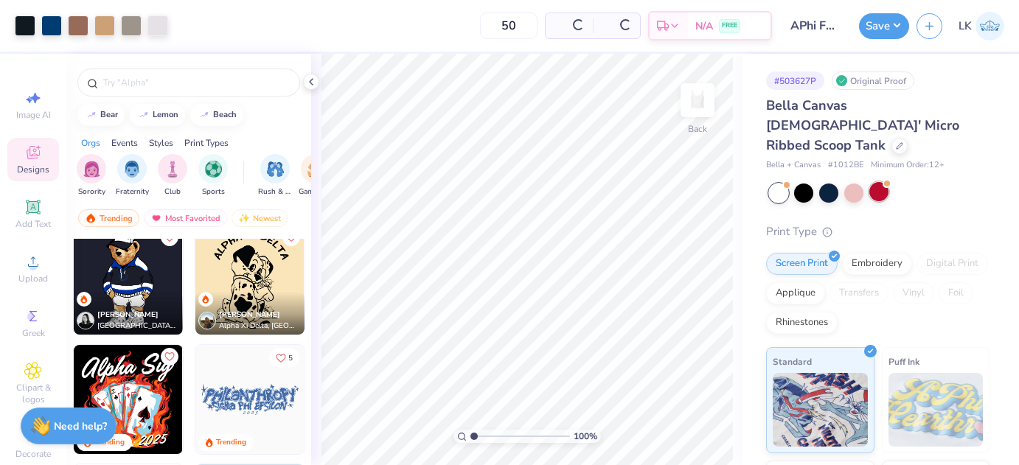
type textarea "x"
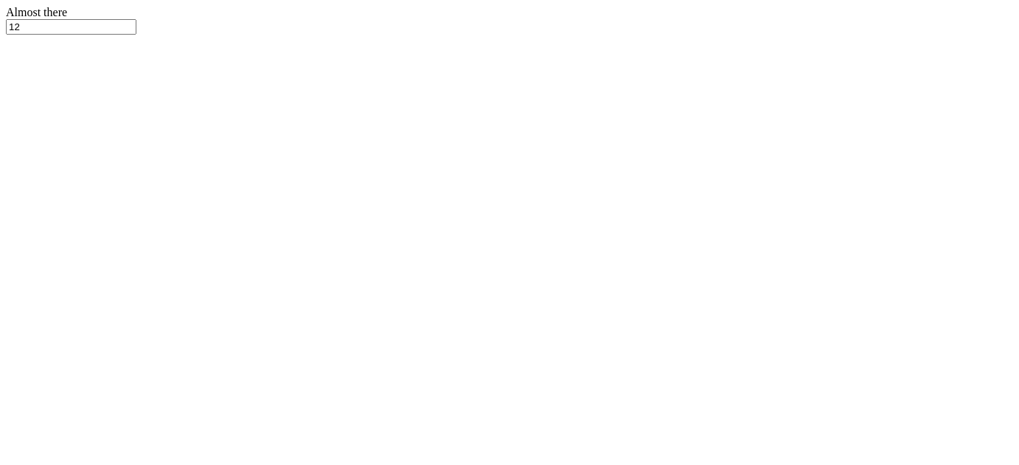
type input "Tridelt 2025"
type input "50"
type input "0.29"
type input "0.51"
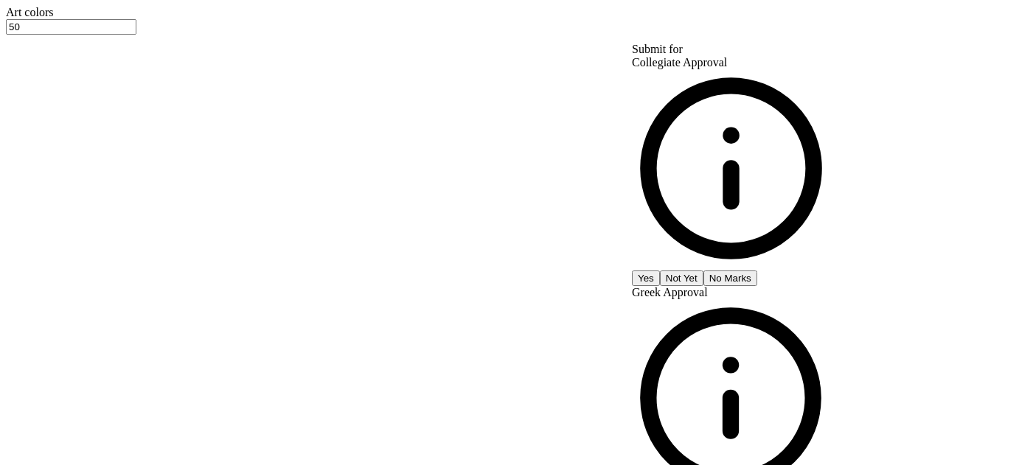
click at [757, 271] on button "No Marks" at bounding box center [730, 278] width 54 height 15
click at [830, 114] on div "Collegiate Approval Yes Not Yet No Marks Greek Approval Yes Not Yet No Marks Se…" at bounding box center [731, 300] width 198 height 488
type input "$25.86"
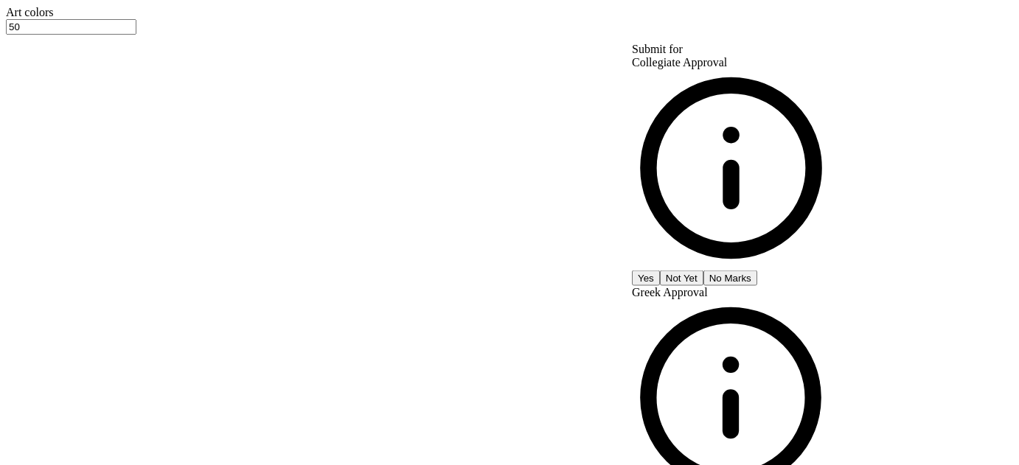
click at [757, 270] on button "No Marks" at bounding box center [730, 277] width 54 height 15
type input "$25.86"
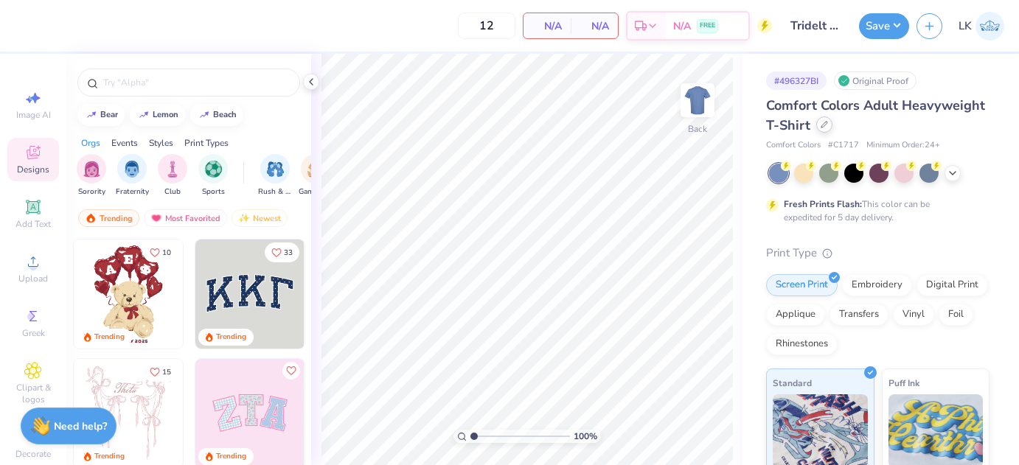
click at [822, 129] on div at bounding box center [824, 124] width 16 height 16
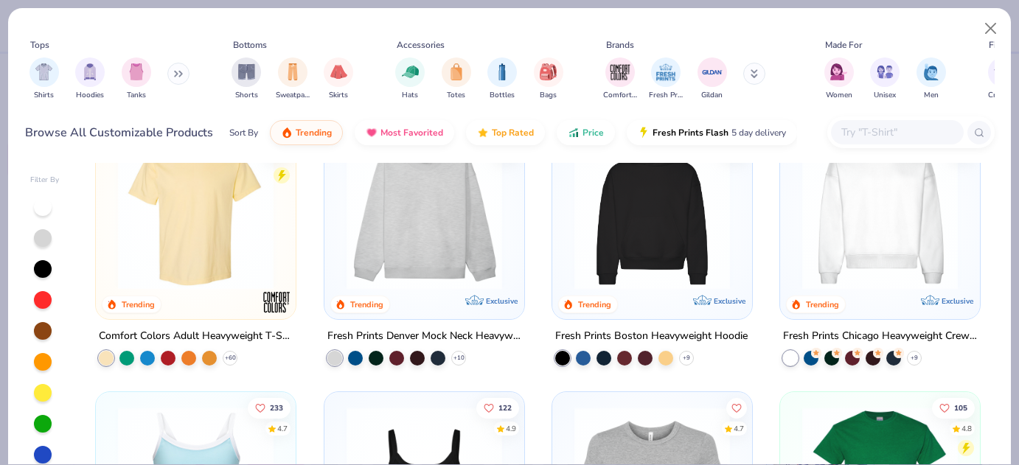
scroll to position [73, 0]
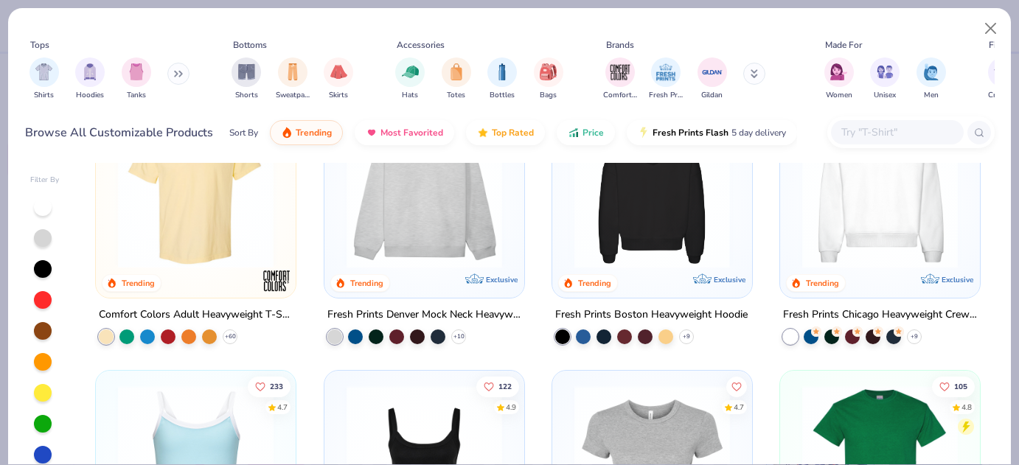
click at [674, 223] on img at bounding box center [652, 191] width 170 height 156
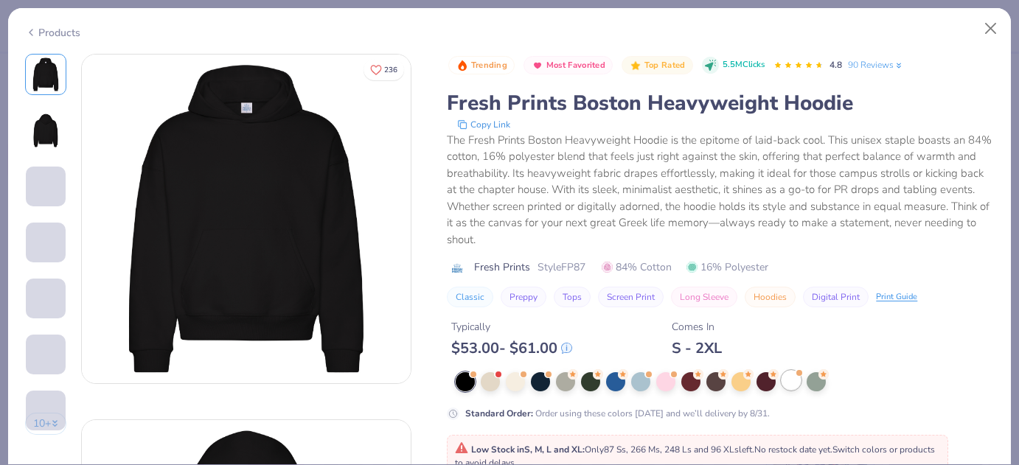
click at [791, 381] on div at bounding box center [790, 380] width 19 height 19
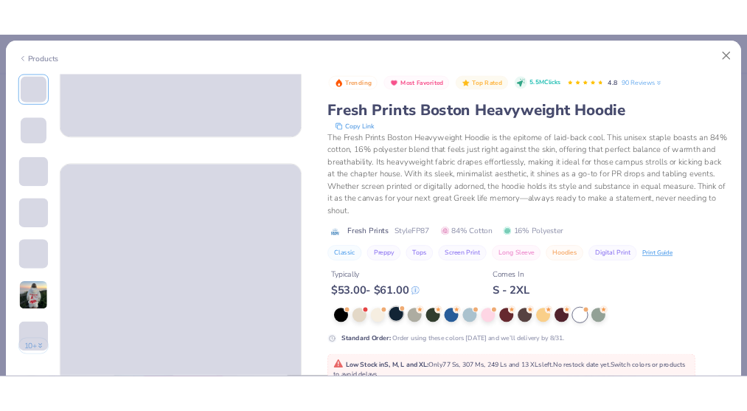
scroll to position [247, 0]
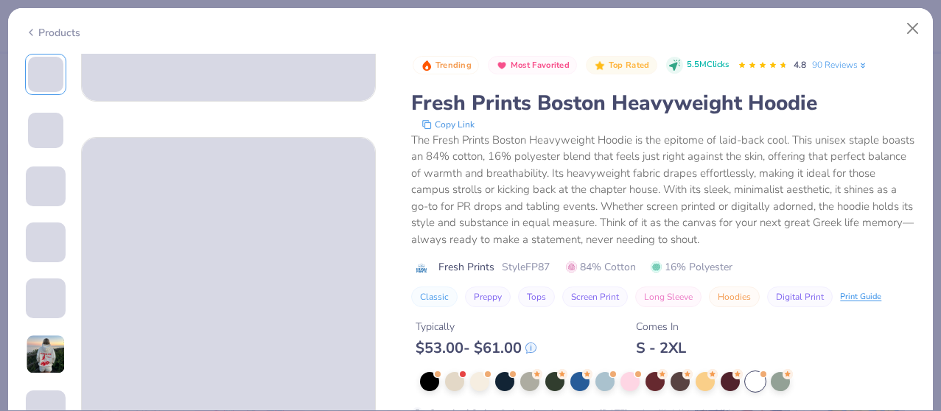
click at [417, 408] on circle at bounding box center [417, 414] width 13 height 13
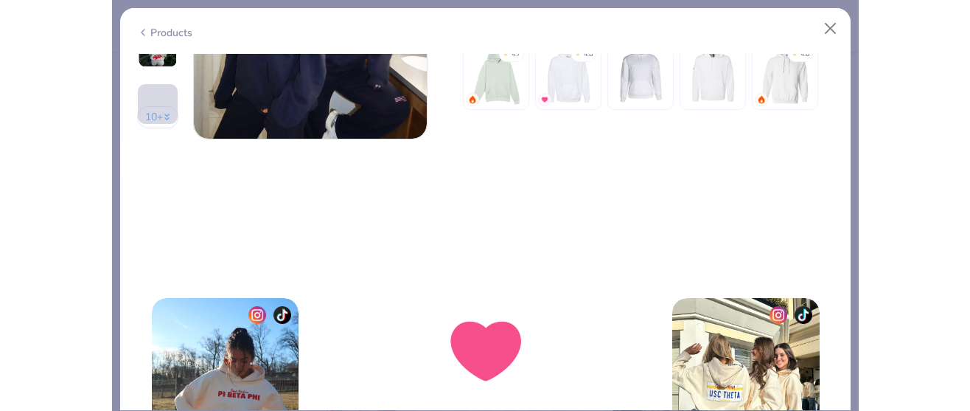
scroll to position [1448, 0]
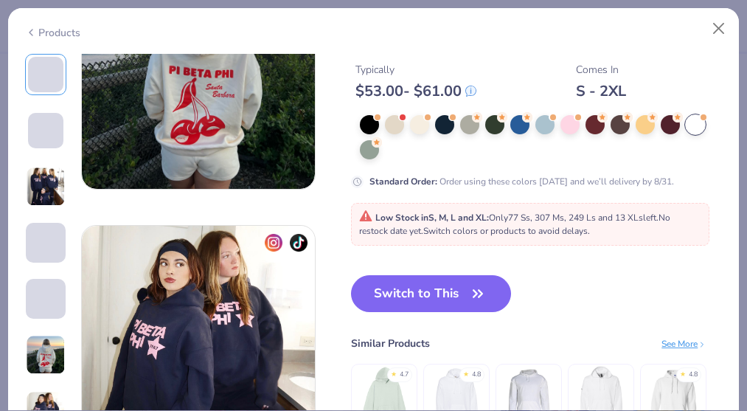
click at [405, 306] on button "Switch to This" at bounding box center [431, 293] width 160 height 37
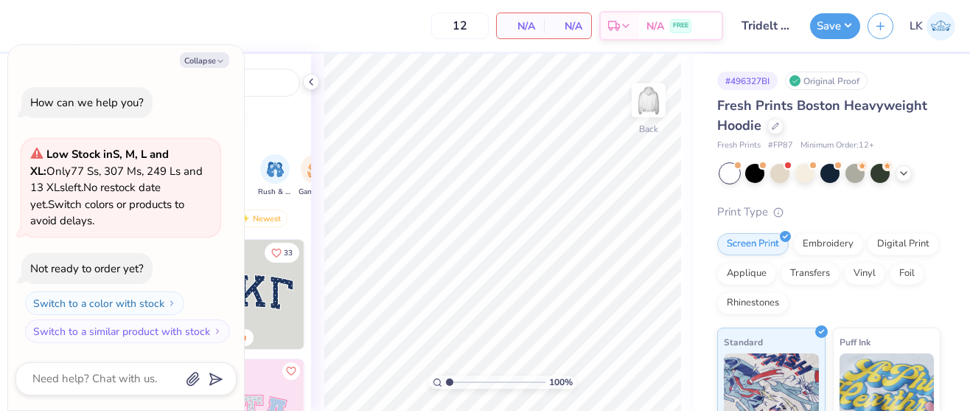
click at [741, 171] on div at bounding box center [830, 173] width 220 height 19
click at [733, 176] on div at bounding box center [729, 173] width 19 height 19
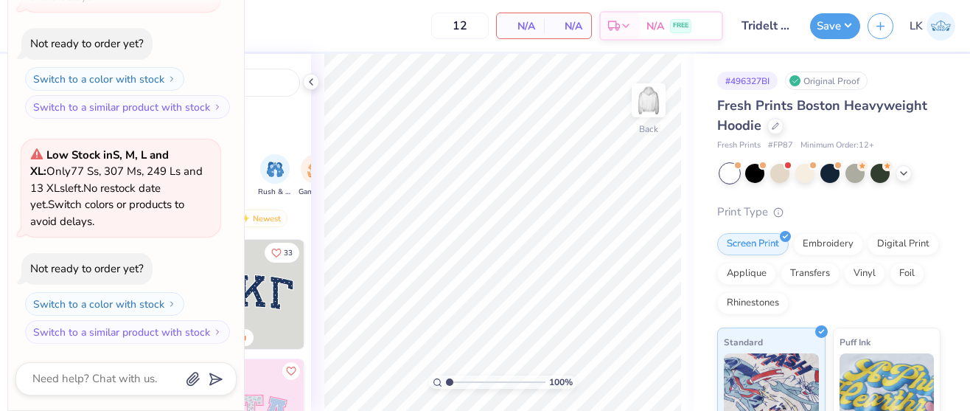
click at [714, 193] on div "# 496327BI Original Proof Fresh Prints Boston Heavyweight Hoodie Fresh Prints #…" at bounding box center [832, 357] width 276 height 607
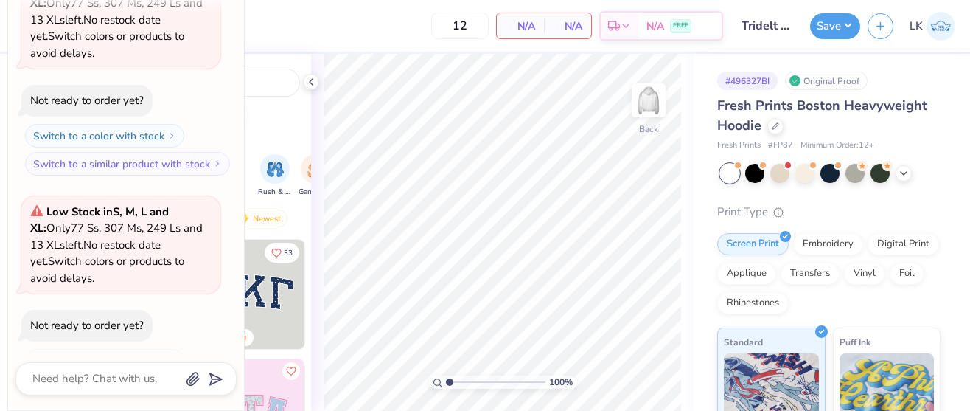
scroll to position [0, 0]
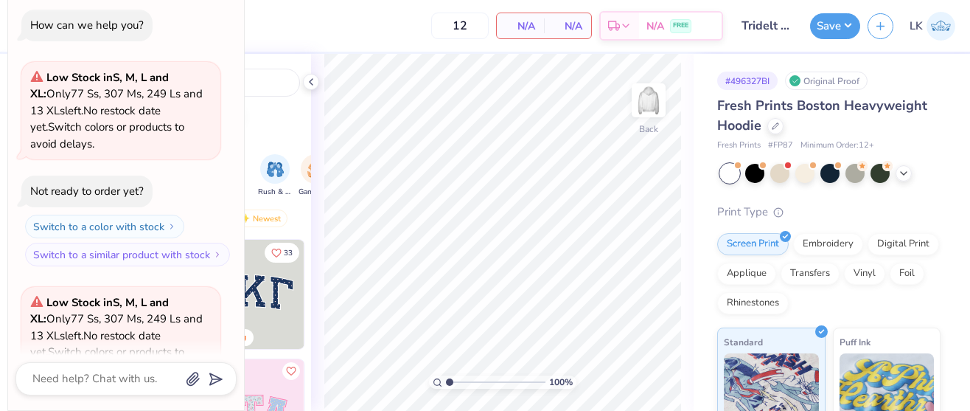
click at [269, 43] on div "12 N/A Per Item N/A Total Est. Delivery N/A FREE" at bounding box center [372, 26] width 701 height 52
click at [305, 78] on icon at bounding box center [311, 82] width 12 height 12
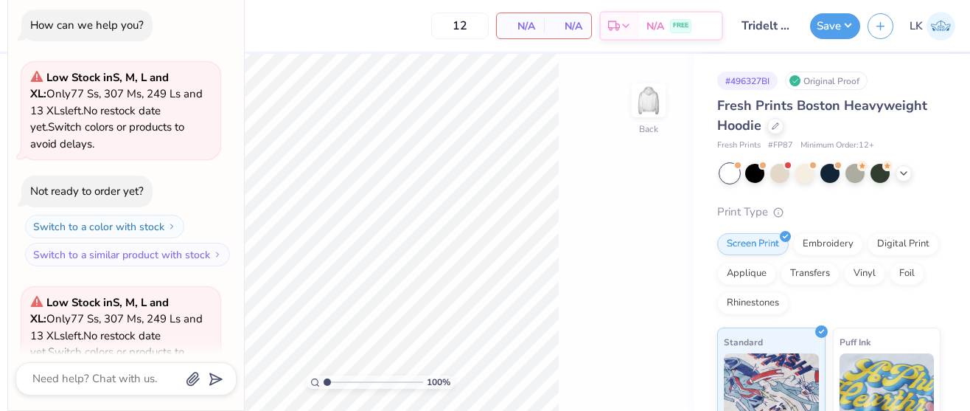
click at [198, 85] on div "Low Stock in S, M, L and XL : Only 77 Ss, 307 Ms, 249 Ls and 13 XLs left. No re…" at bounding box center [120, 110] width 181 height 83
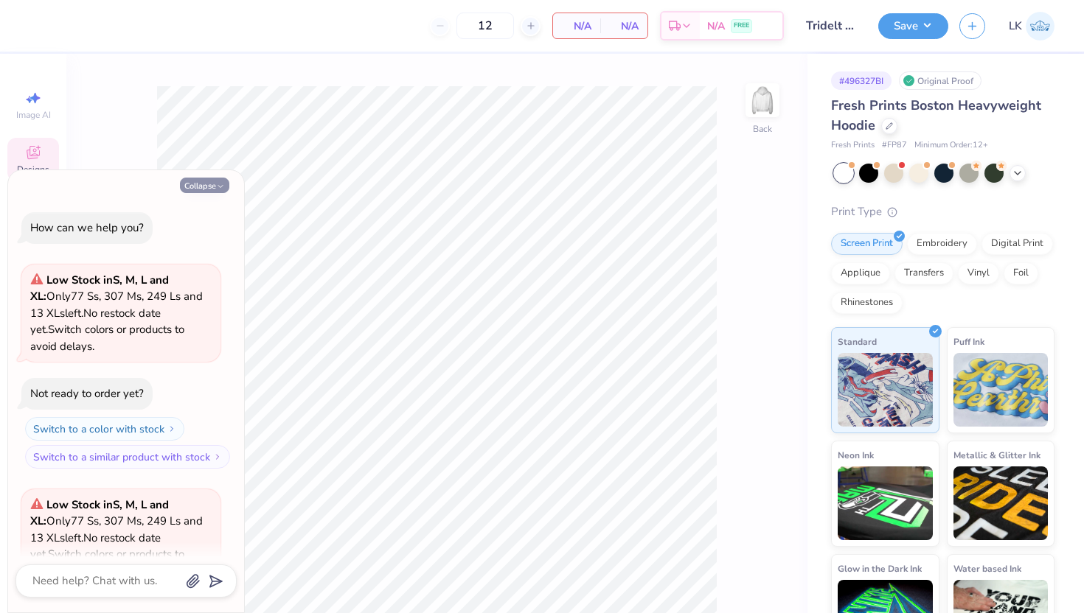
click at [198, 186] on button "Collapse" at bounding box center [204, 185] width 49 height 15
type textarea "x"
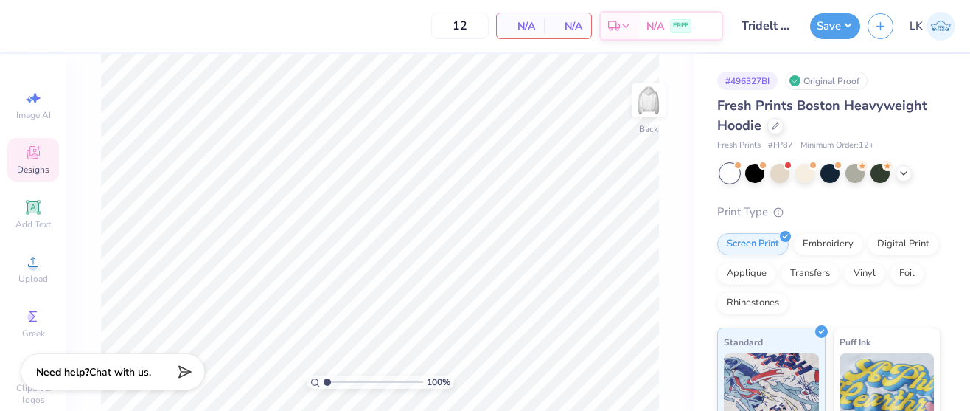
click at [36, 158] on icon at bounding box center [33, 152] width 13 height 13
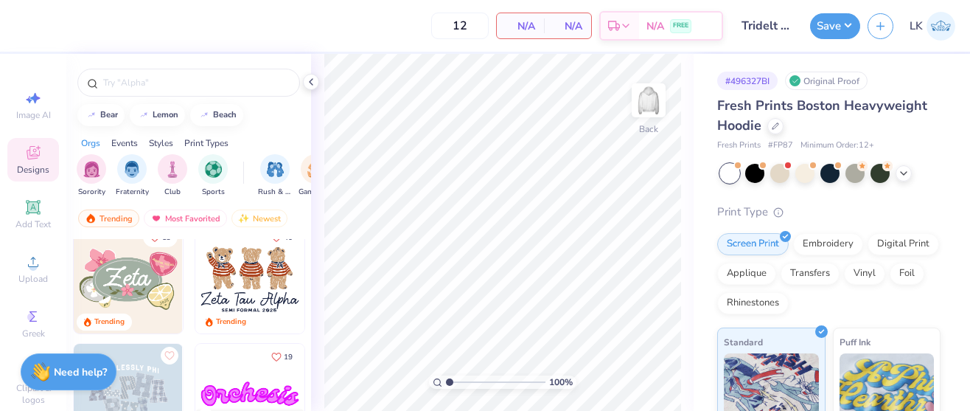
scroll to position [326, 0]
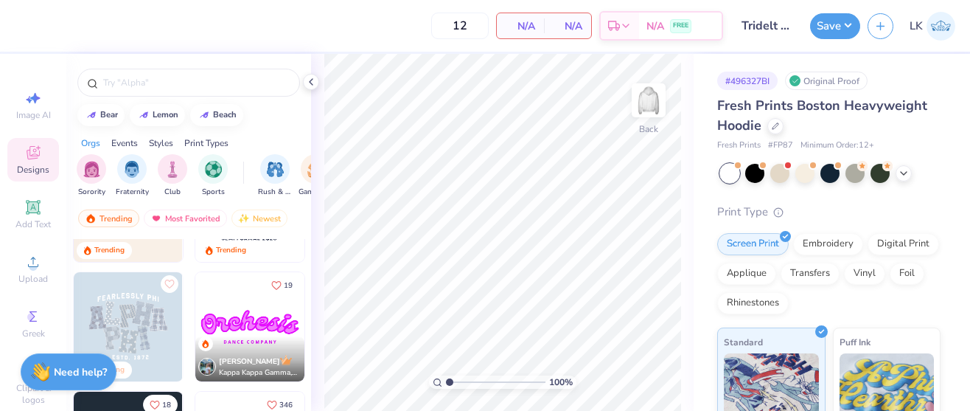
click at [149, 299] on img at bounding box center [128, 326] width 109 height 109
click at [887, 254] on div "Screen Print Embroidery Digital Print Applique Transfers Vinyl Foil Rhinestones" at bounding box center [828, 273] width 223 height 81
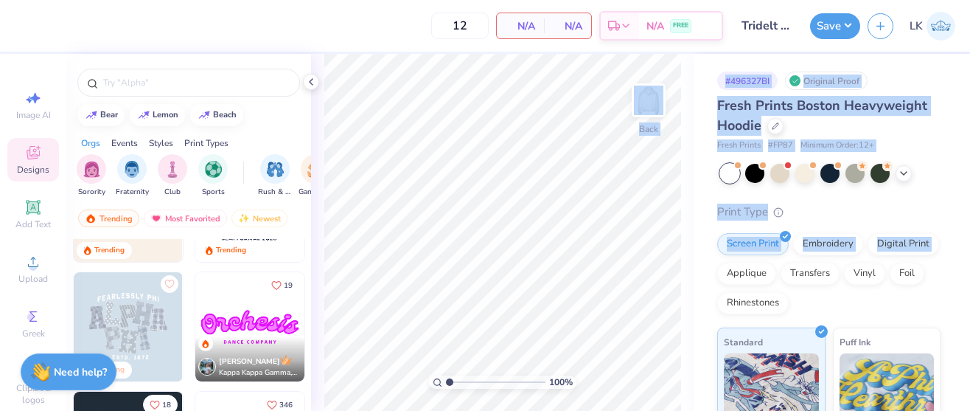
drag, startPoint x: 887, startPoint y: 254, endPoint x: 321, endPoint y: 254, distance: 566.1
click at [321, 254] on div "12 N/A Per Item N/A Total Est. Delivery N/A FREE Design Title Tridelt 2025 Save…" at bounding box center [485, 205] width 970 height 411
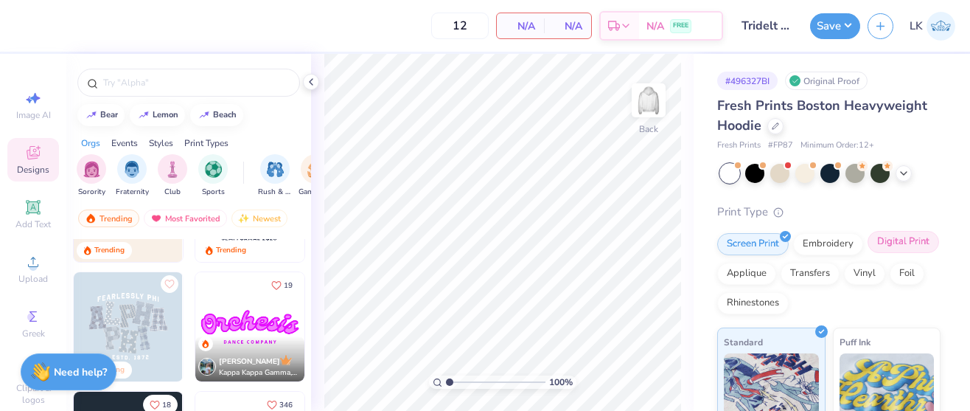
click at [885, 240] on div "Digital Print" at bounding box center [903, 242] width 71 height 22
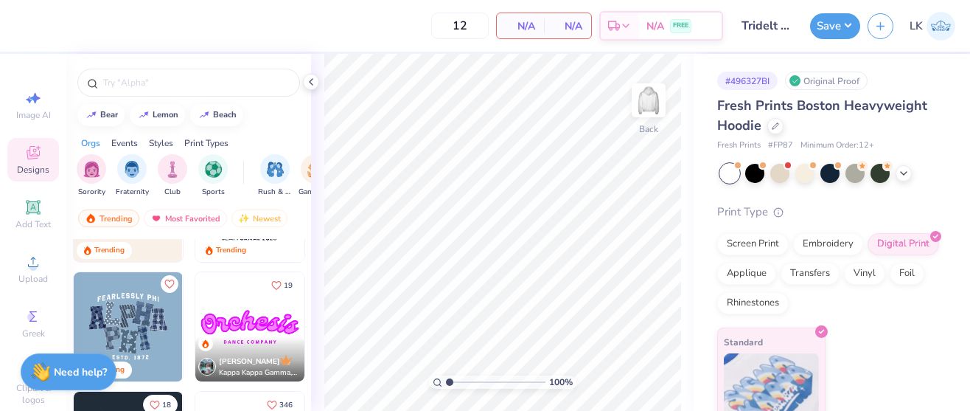
click at [125, 313] on img at bounding box center [128, 326] width 109 height 109
